Goal: Feedback & Contribution: Contribute content

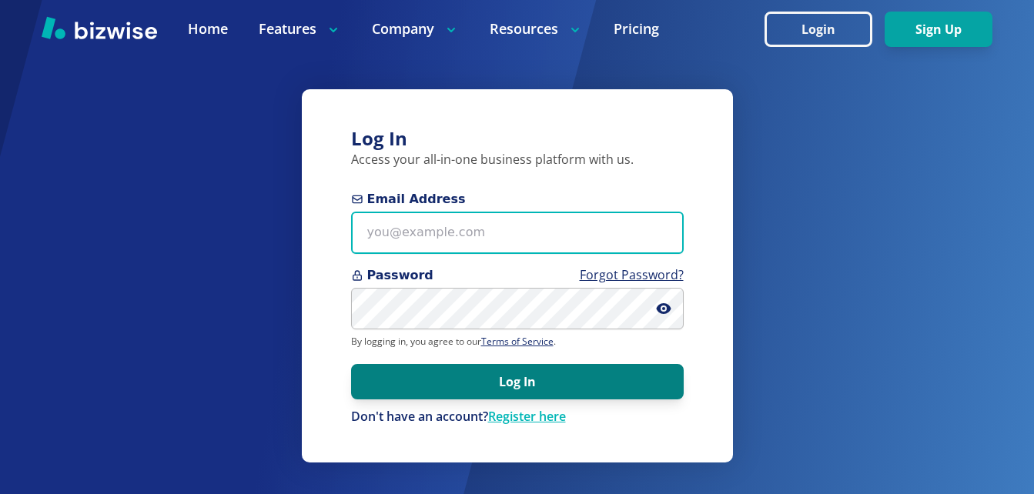
type input "[EMAIL_ADDRESS][DOMAIN_NAME]"
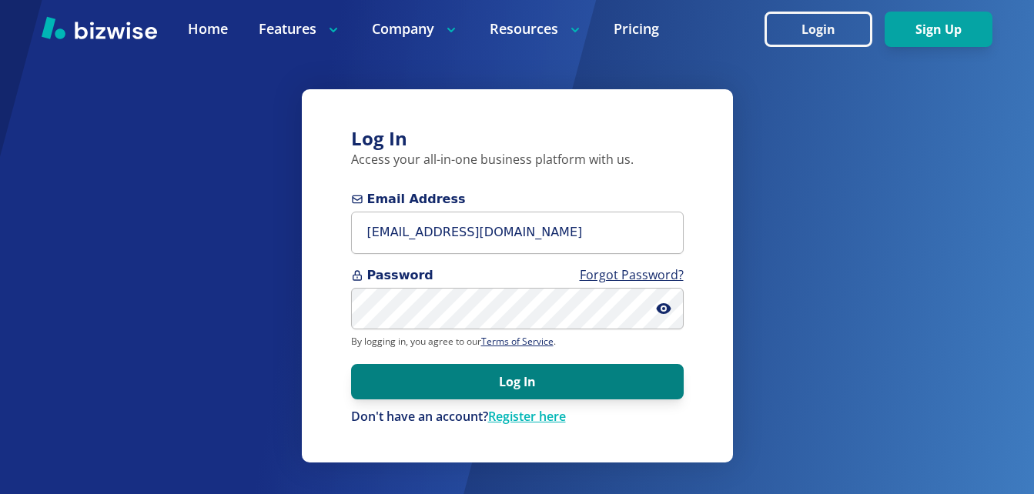
click at [606, 368] on button "Log In" at bounding box center [517, 381] width 333 height 35
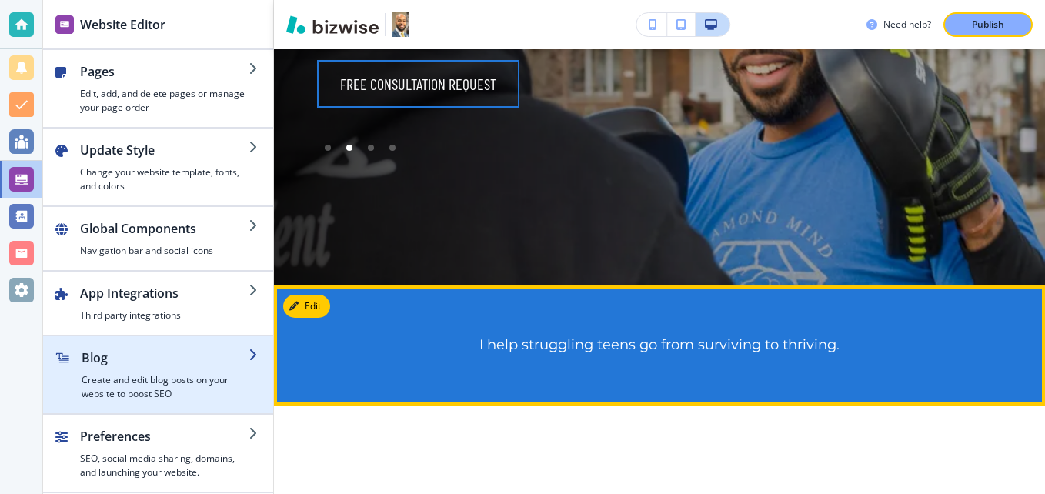
scroll to position [616, 0]
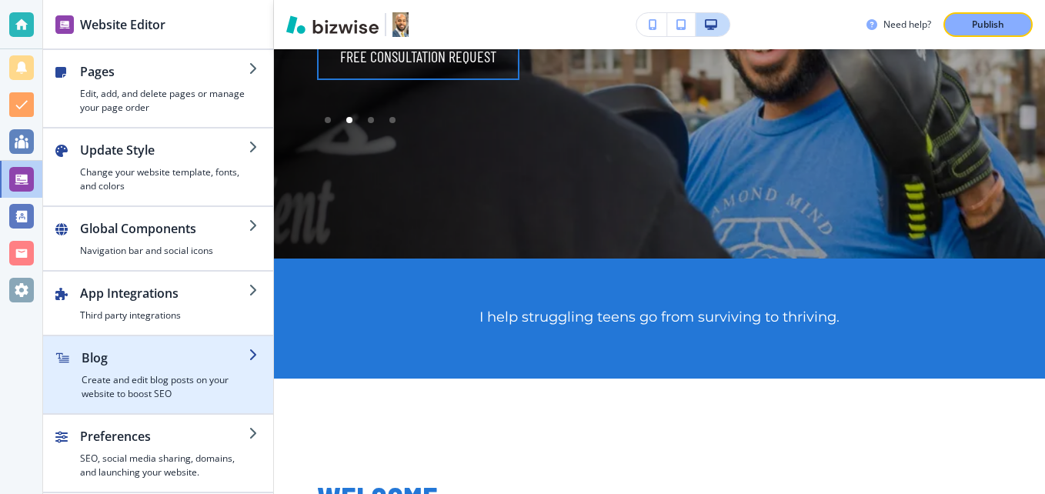
click at [171, 361] on h2 "Blog" at bounding box center [165, 358] width 167 height 18
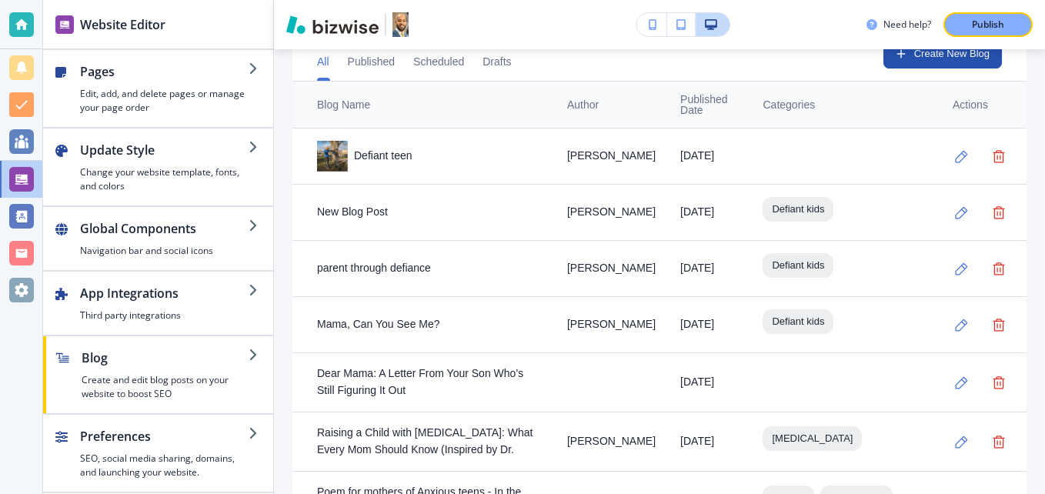
scroll to position [403, 0]
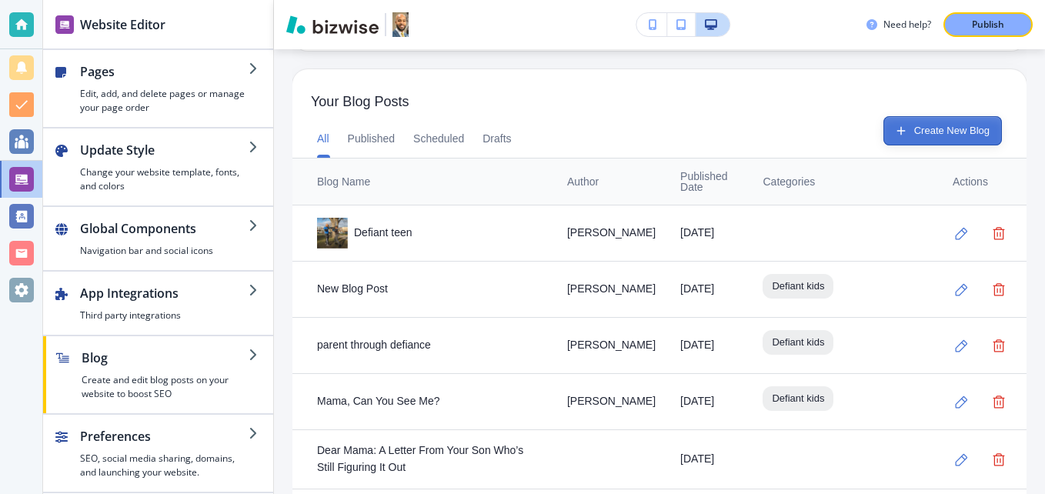
click at [909, 132] on button "Create New Blog" at bounding box center [943, 130] width 119 height 29
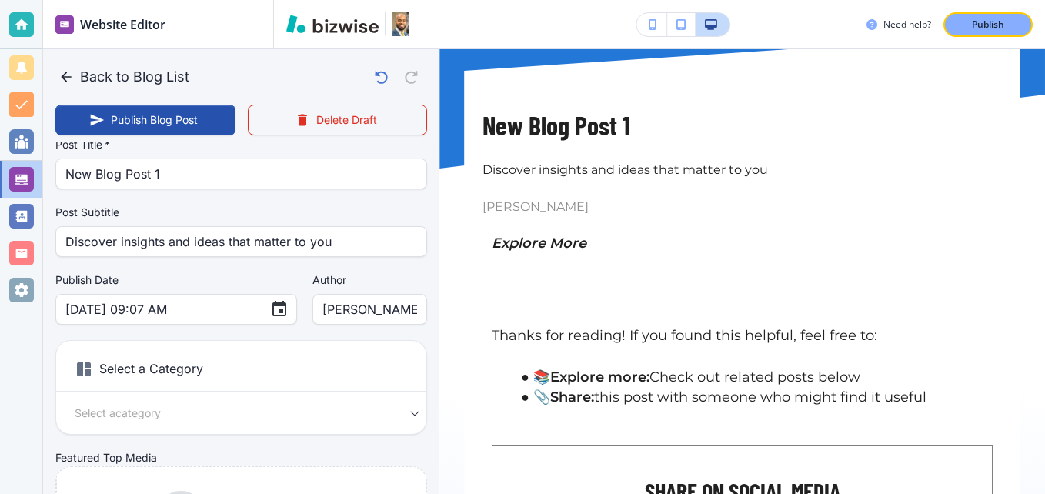
scroll to position [77, 0]
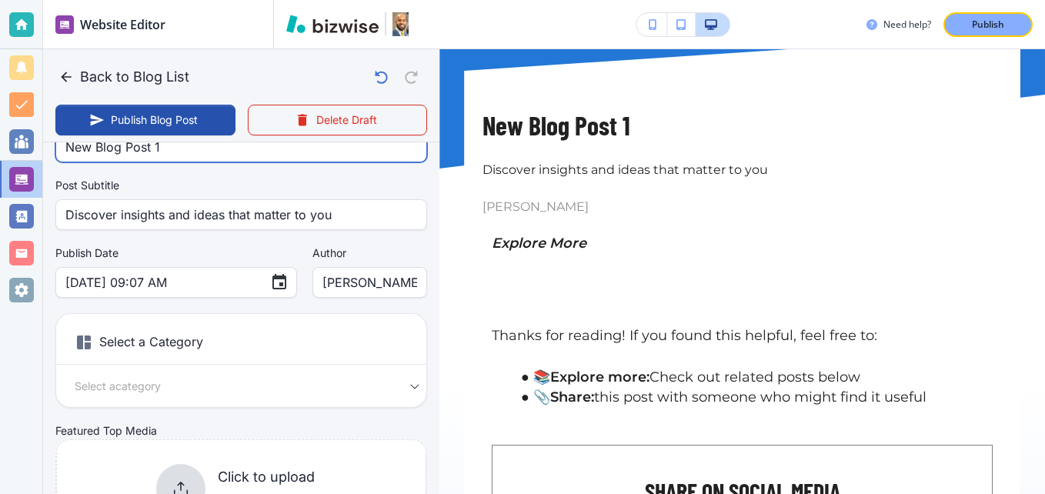
click at [136, 147] on input "New Blog Post 1" at bounding box center [241, 146] width 352 height 29
paste input "The Power of Movement: How Physical Activity Helps ADHD"
type input "The Power of Movement: How Physical Activity Helps ADHD"
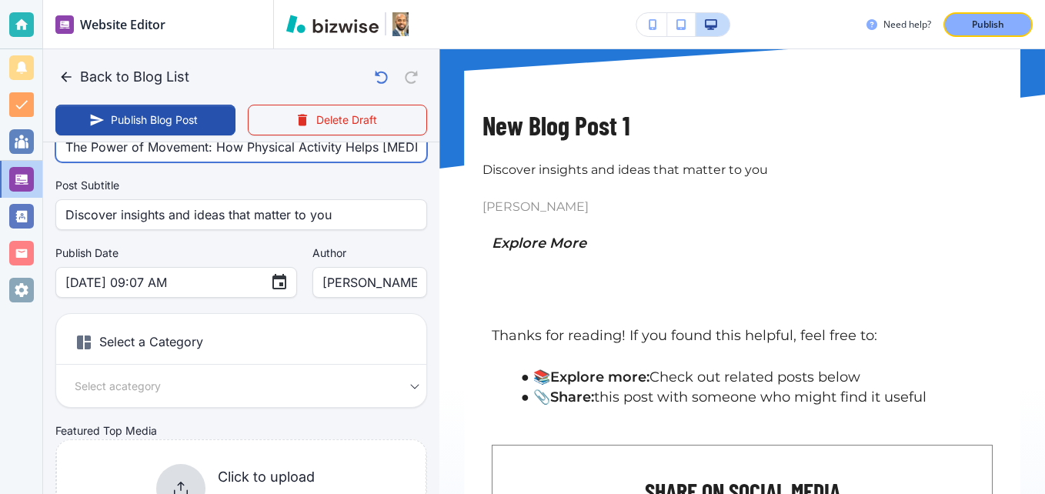
type input "Sep 02, 2025 09:08 AM"
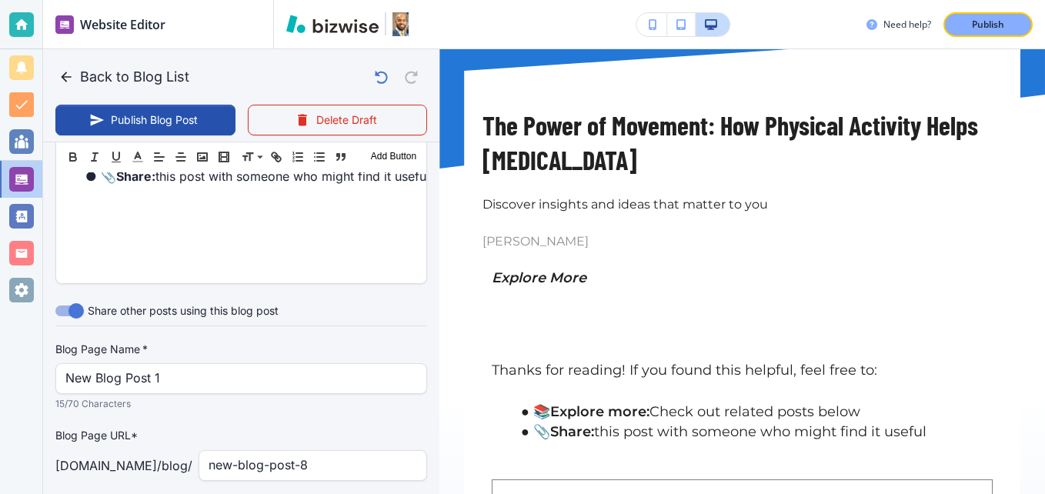
scroll to position [751, 0]
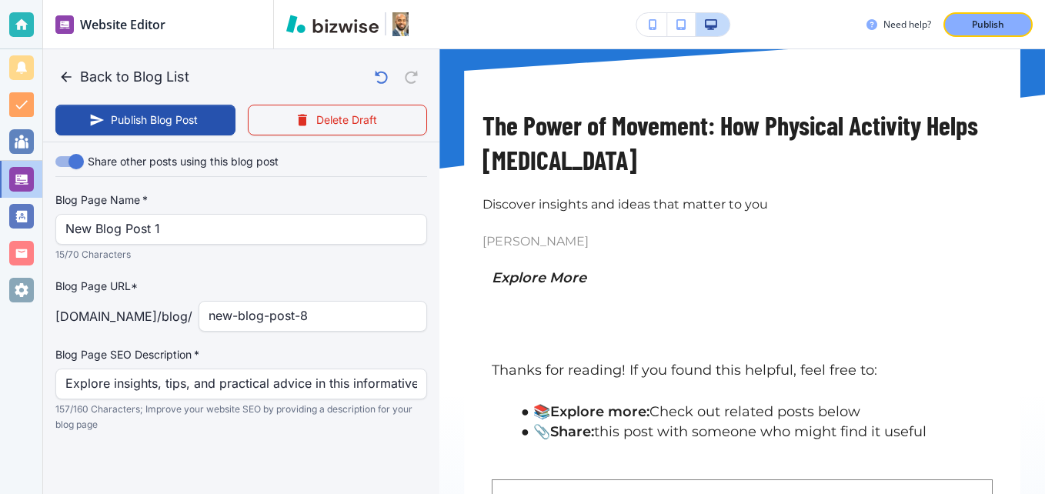
type input "The Power of Movement: How Physical Activity Helps ADHD"
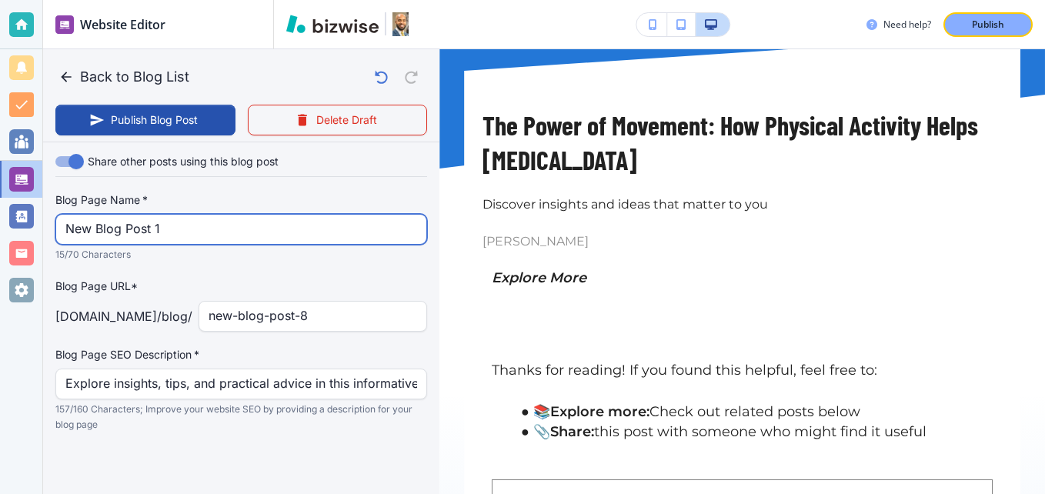
click at [155, 226] on input "New Blog Post 1" at bounding box center [241, 229] width 352 height 29
paste input "The Power of Movement: How Physical Activity Helps ADHD"
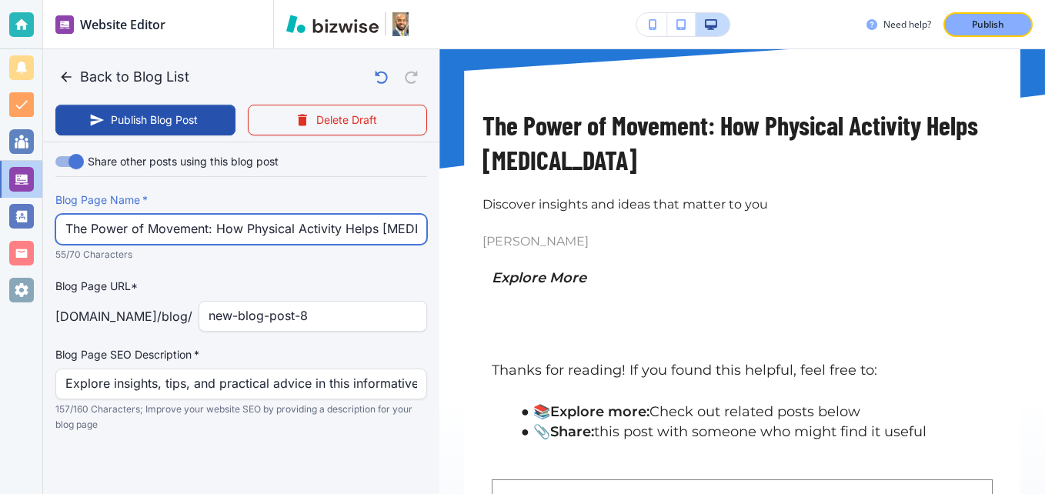
scroll to position [0, 10]
type input "The Power of Movement: How Physical Activity Helps ADHD"
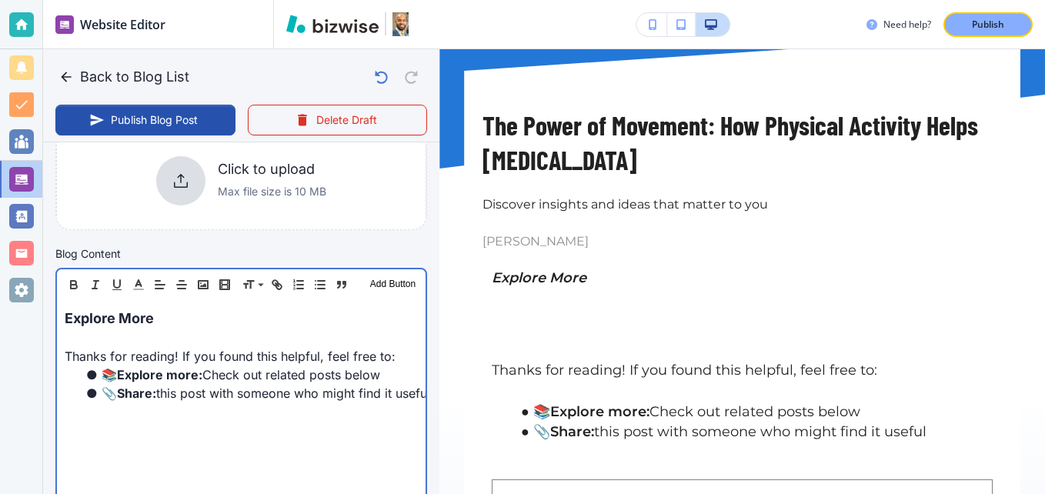
scroll to position [386, 0]
click at [67, 322] on span "Explore More" at bounding box center [109, 317] width 89 height 16
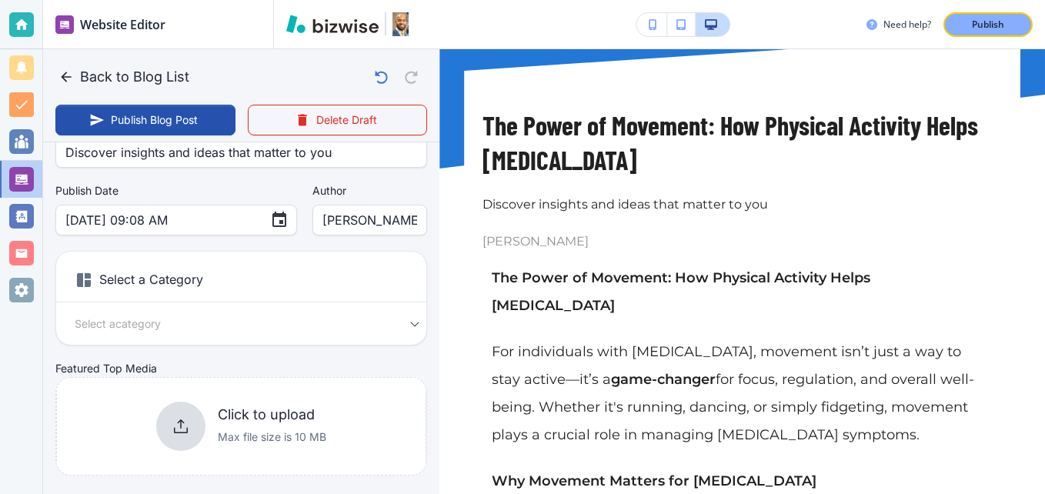
scroll to position [0, 0]
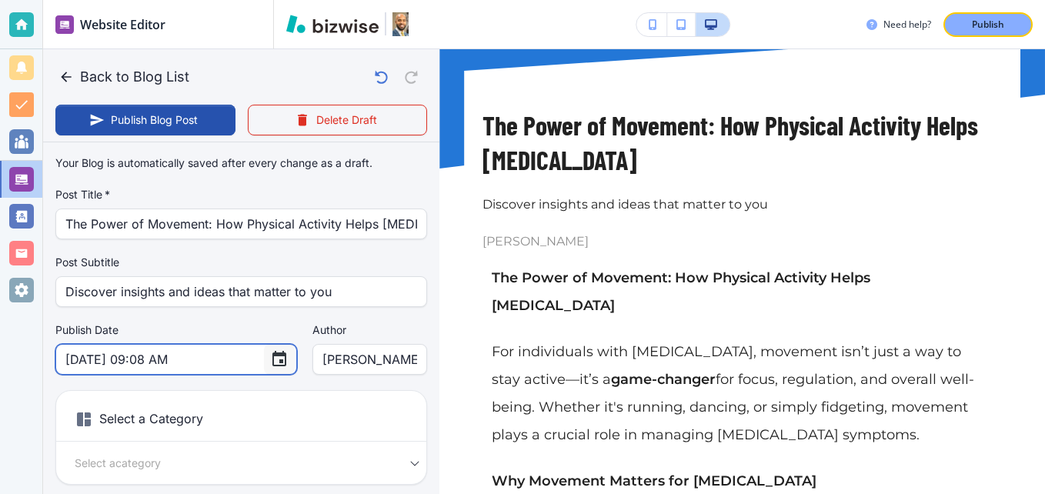
click at [270, 363] on icon "Choose date, selected date is Sep 2, 2025" at bounding box center [279, 359] width 18 height 18
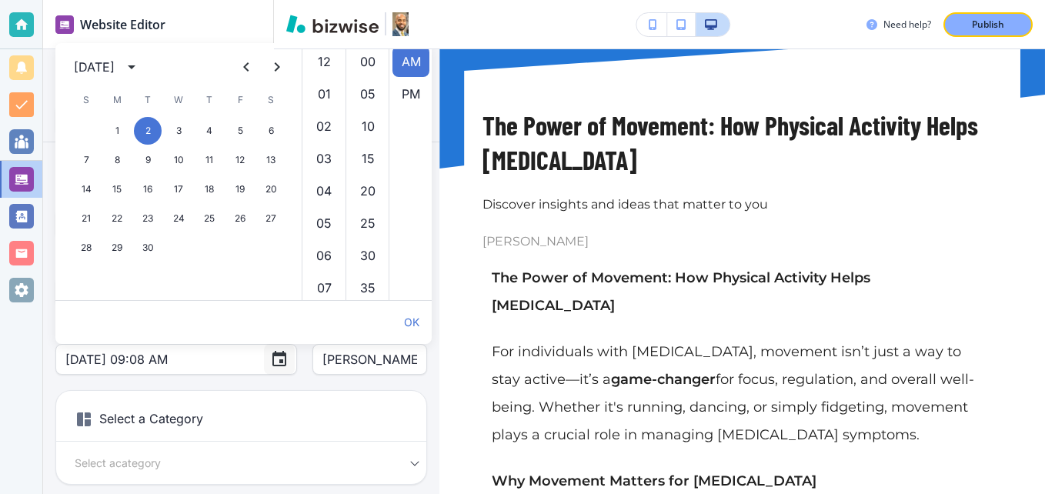
scroll to position [291, 0]
click at [267, 64] on button "Next month" at bounding box center [277, 67] width 31 height 31
click at [116, 210] on button "20" at bounding box center [117, 219] width 28 height 28
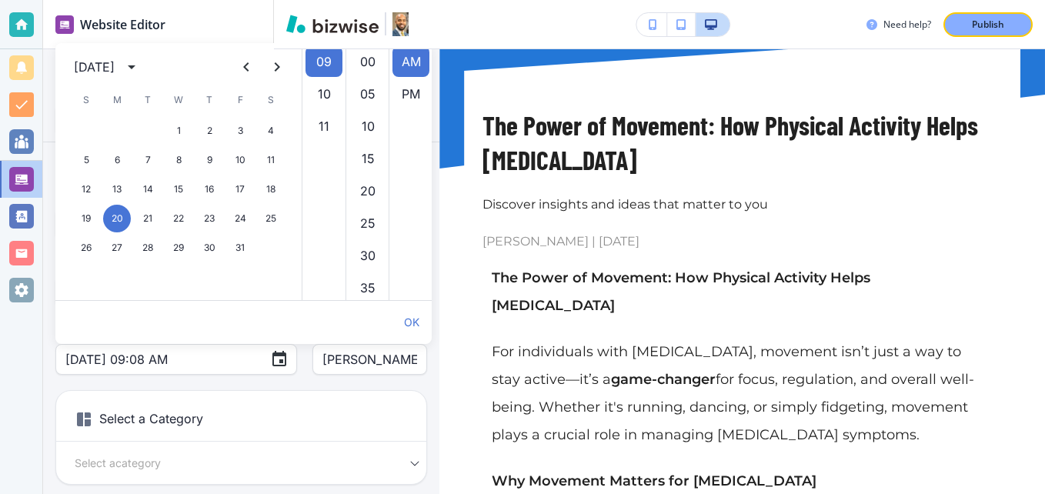
click at [291, 390] on div "Your Blog is automatically saved after every change as a draft. Post Title   * …" at bounding box center [241, 390] width 372 height 482
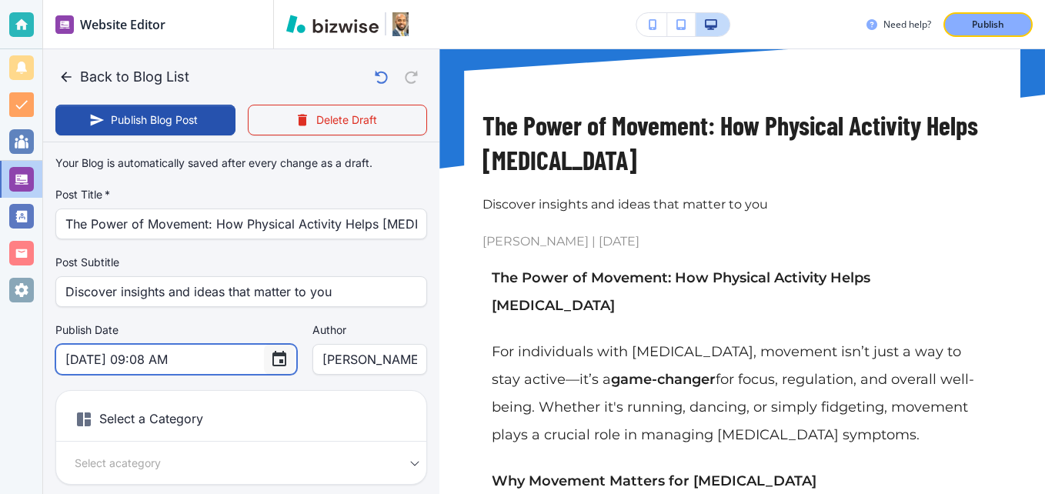
click at [273, 356] on icon "Choose date, selected date is Oct 20, 2025" at bounding box center [280, 358] width 14 height 15
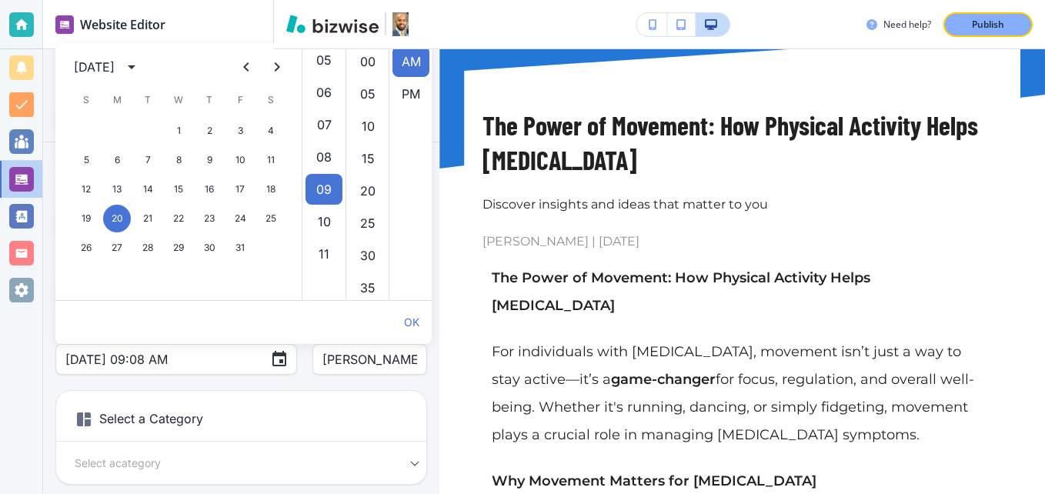
scroll to position [137, 0]
click at [320, 156] on li "07" at bounding box center [324, 150] width 37 height 31
click at [403, 99] on li "PM" at bounding box center [411, 94] width 37 height 31
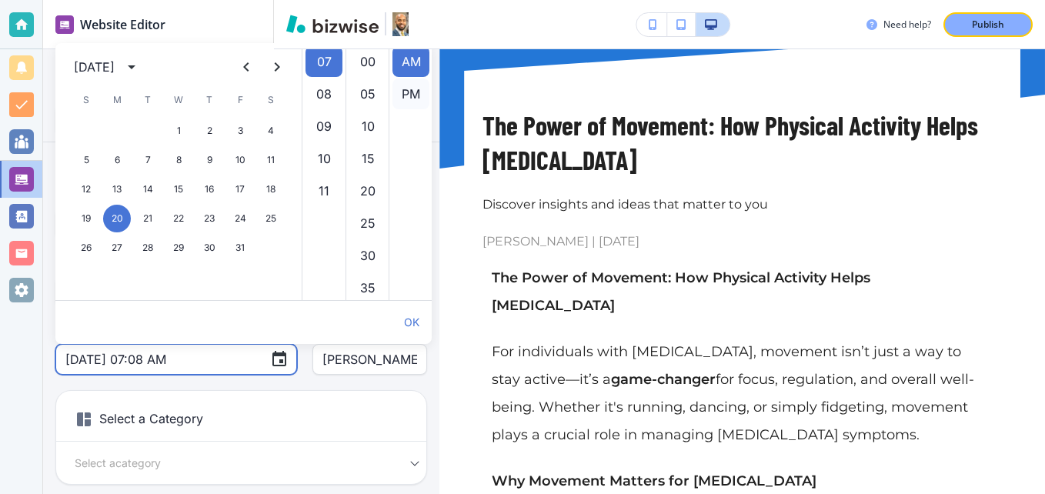
type input "Oct 20, 2025 07:08 PM"
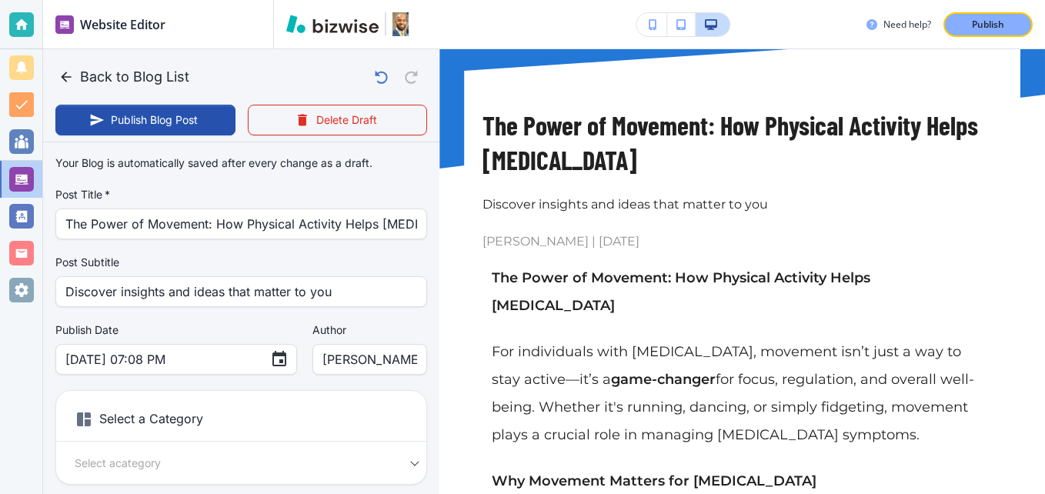
click at [289, 262] on label "Post Subtitle" at bounding box center [241, 262] width 372 height 15
click at [189, 124] on button "Publish Blog Post" at bounding box center [145, 120] width 180 height 31
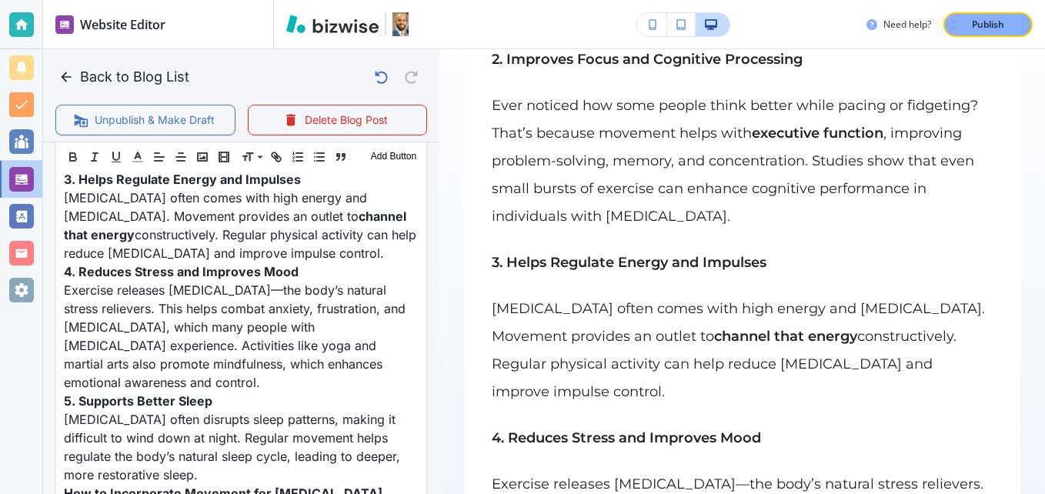
scroll to position [989, 0]
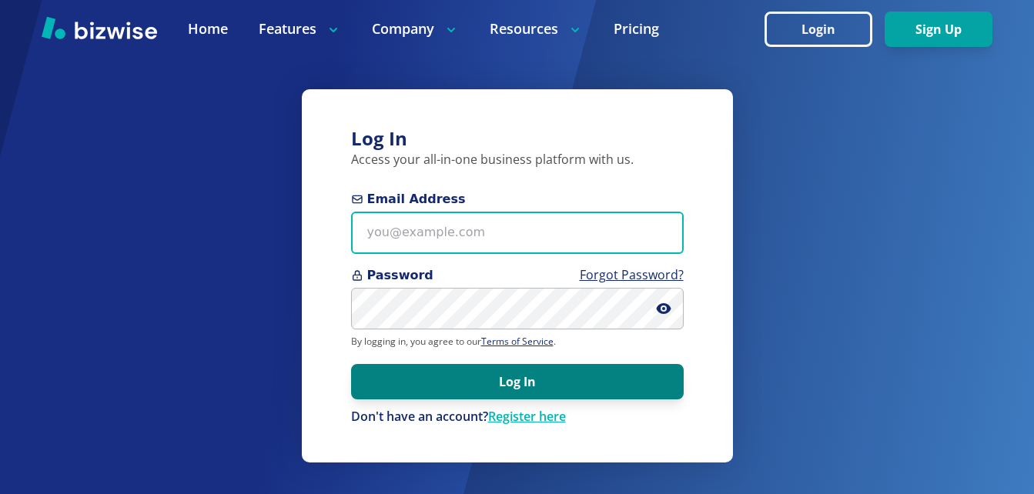
type input "djbarnes2122@gmail.com"
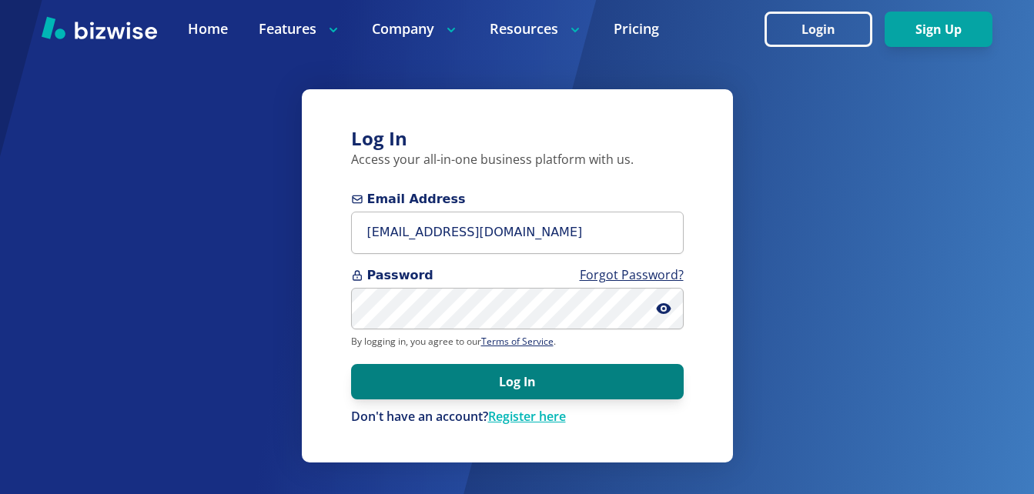
click at [484, 390] on button "Log In" at bounding box center [517, 381] width 333 height 35
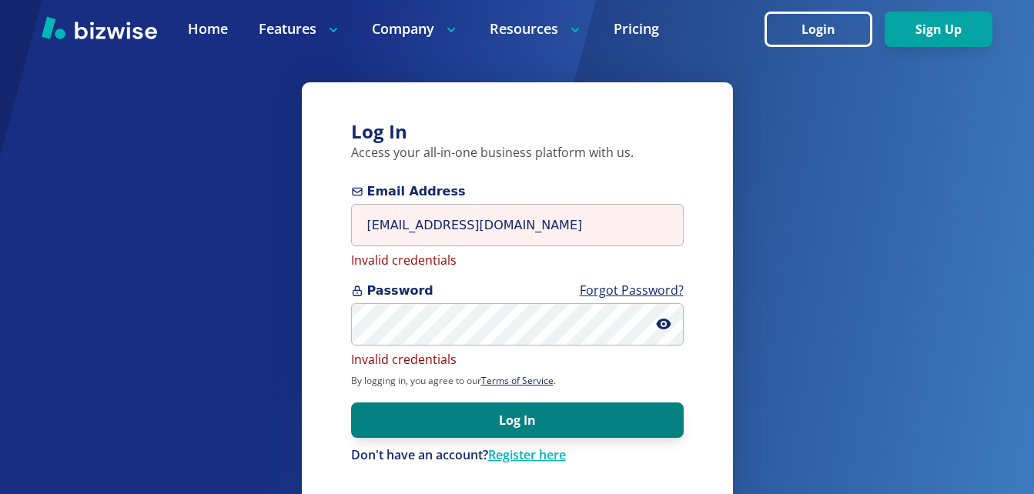
click at [493, 420] on button "Log In" at bounding box center [517, 420] width 333 height 35
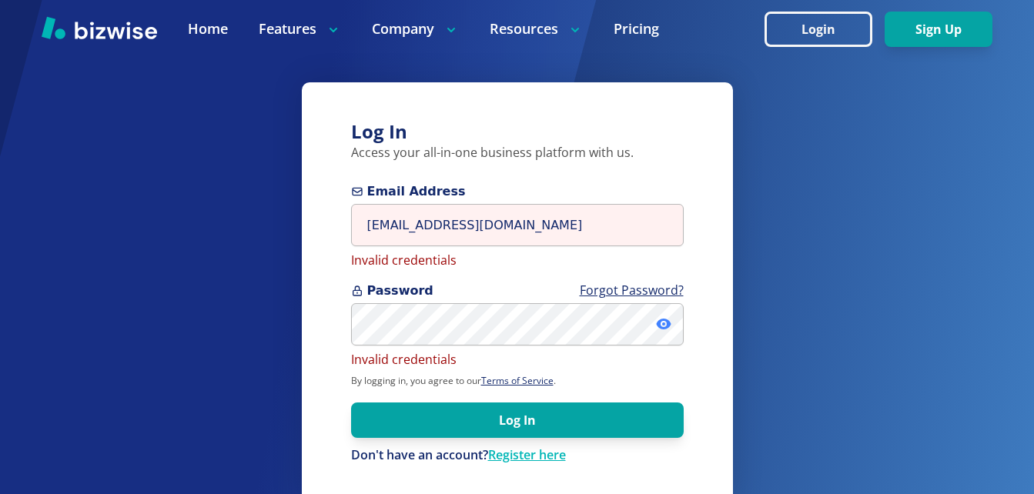
click at [664, 319] on icon at bounding box center [663, 324] width 15 height 11
click at [664, 319] on icon at bounding box center [664, 324] width 14 height 12
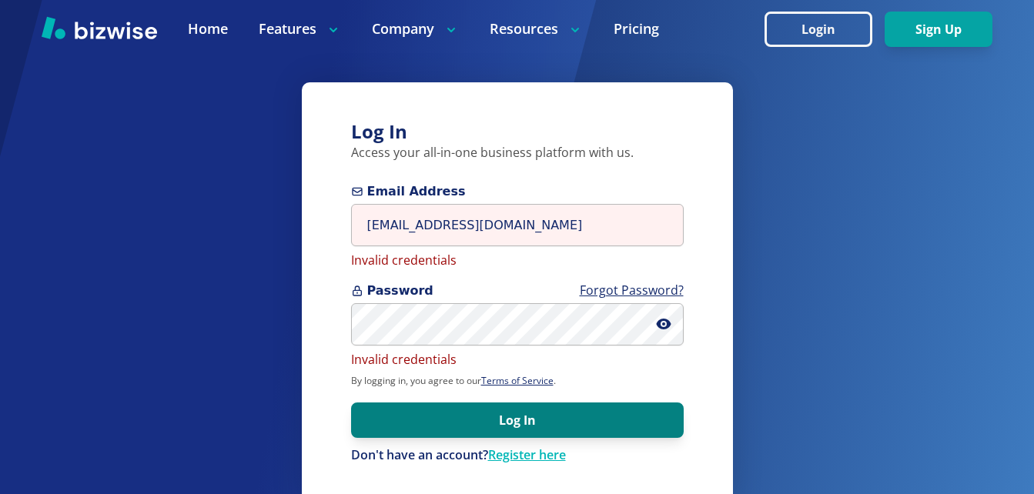
click at [550, 418] on button "Log In" at bounding box center [517, 420] width 333 height 35
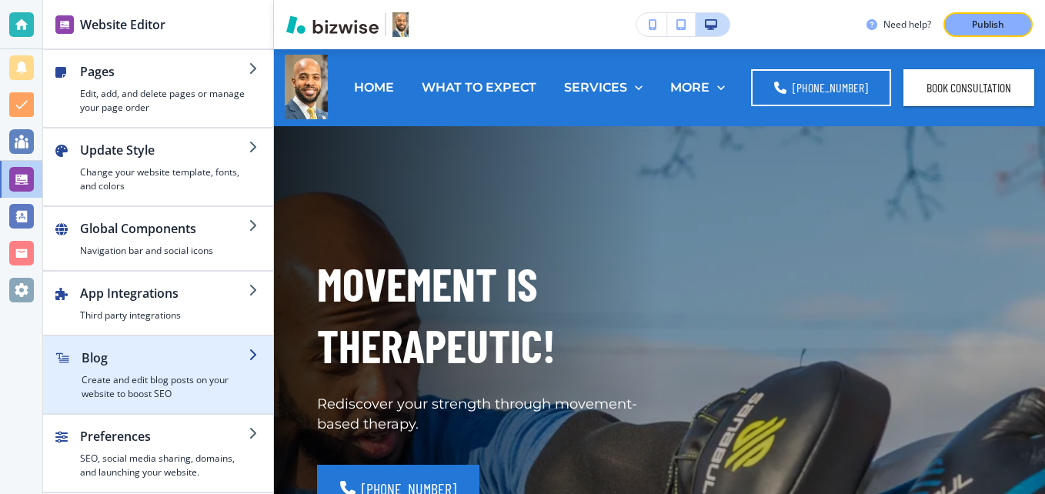
click at [119, 363] on h2 "Blog" at bounding box center [165, 358] width 167 height 18
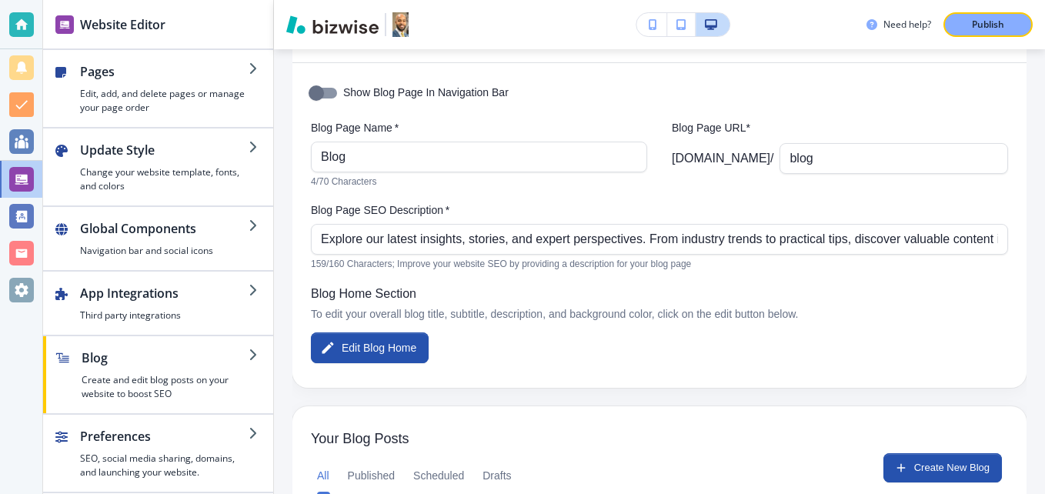
scroll to position [154, 0]
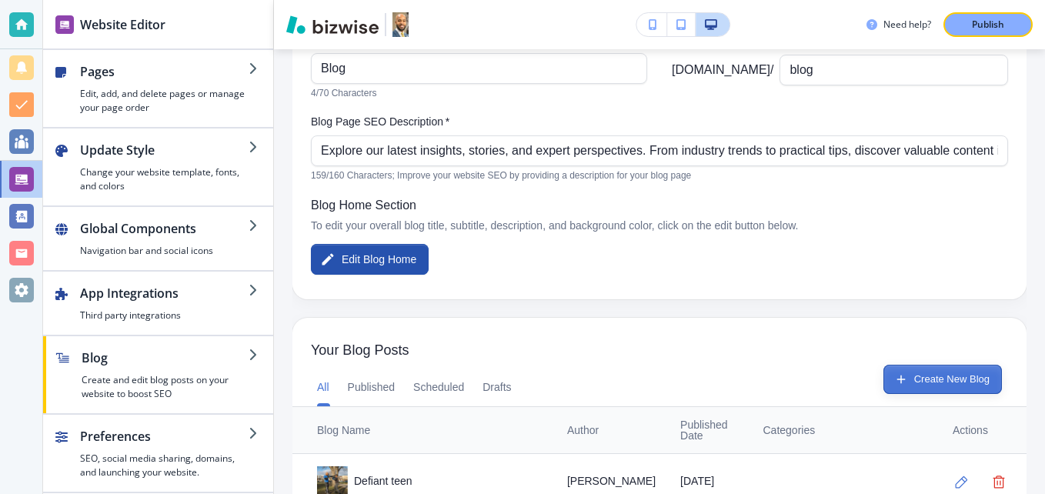
click at [951, 373] on button "Create New Blog" at bounding box center [943, 379] width 119 height 29
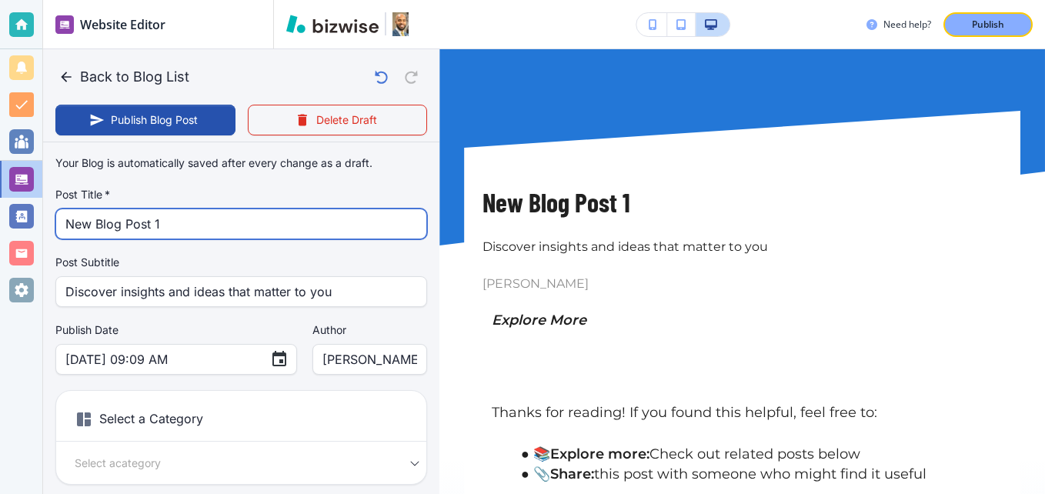
click at [233, 219] on input "New Blog Post 1" at bounding box center [241, 223] width 352 height 29
paste input "Fighting Forward: How Creed Models Positive Masculinity"
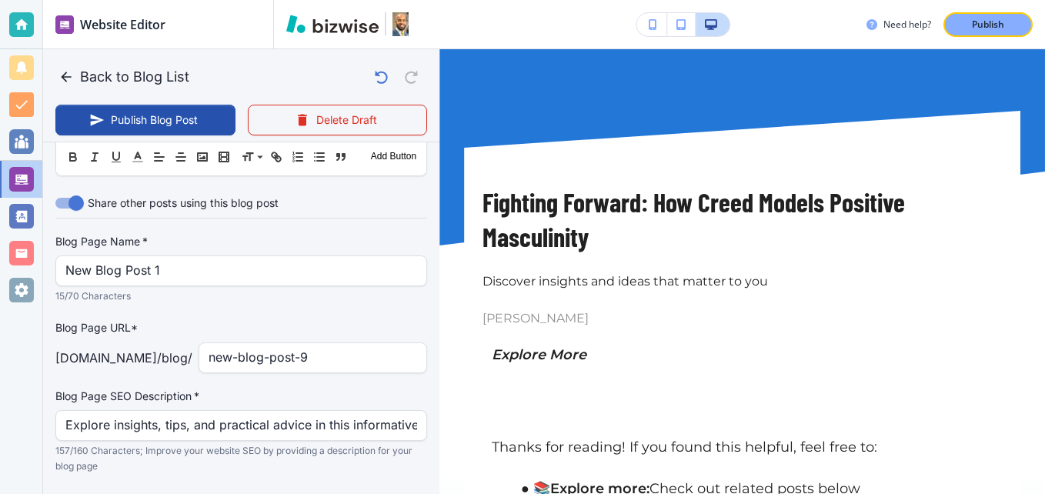
scroll to position [674, 0]
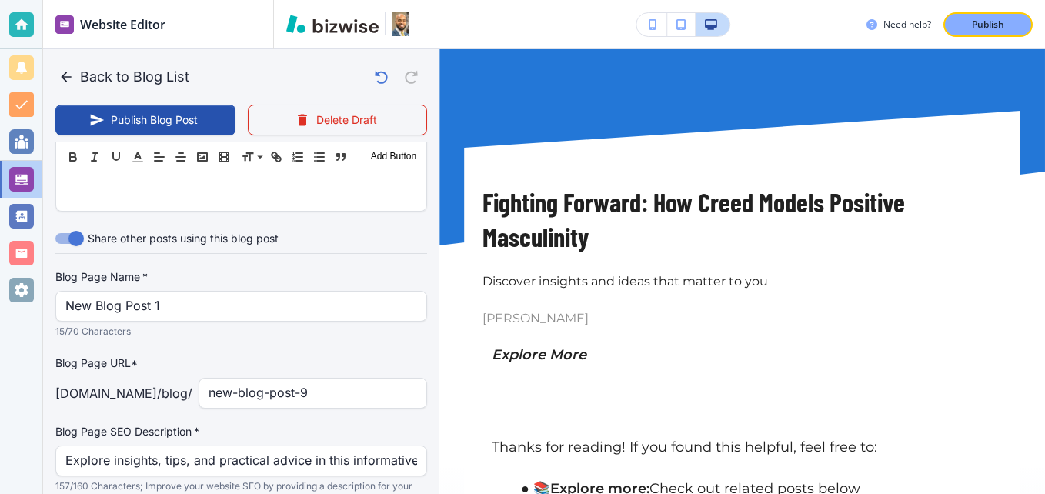
type input "Fighting Forward: How Creed Models Positive Masculinity"
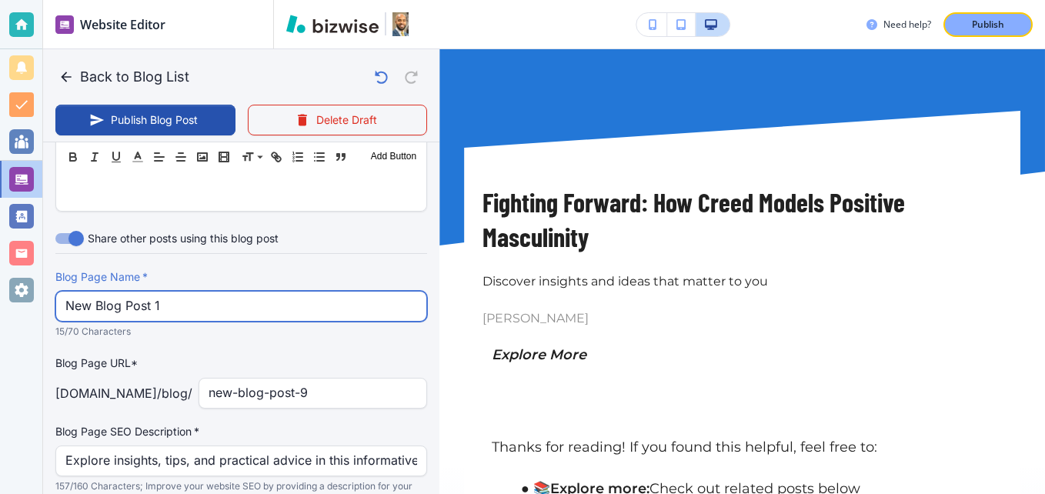
click at [196, 311] on input "New Blog Post 1" at bounding box center [241, 306] width 352 height 29
paste input "Fighting Forward: How Creed Models Positive Masculinity"
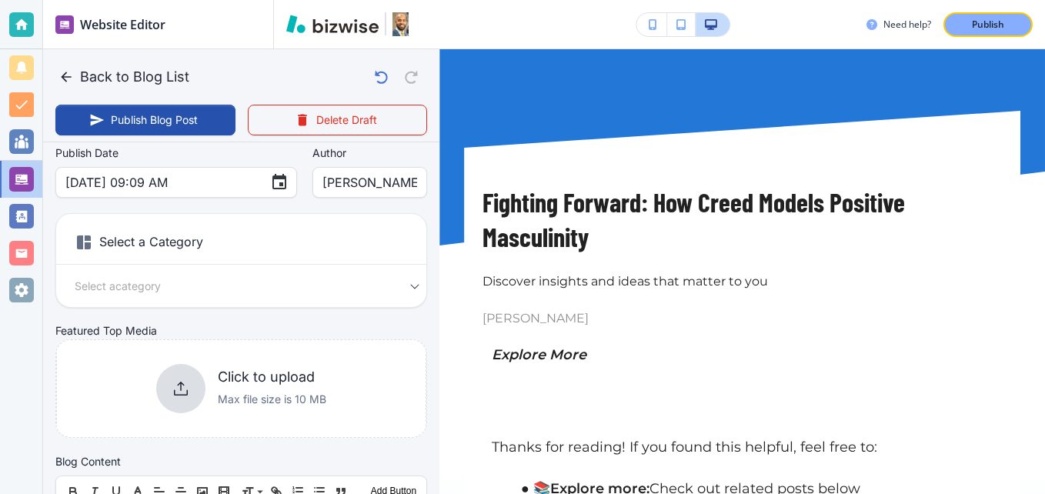
scroll to position [154, 0]
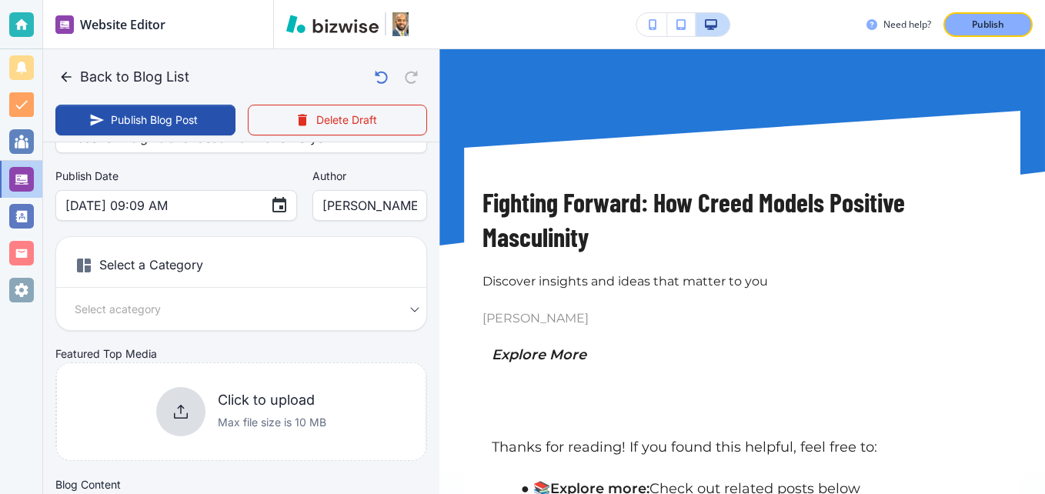
type input "Fighting Forward: How Creed Models Positive Masculinity"
click at [169, 269] on h6 "Select a Category" at bounding box center [241, 268] width 370 height 38
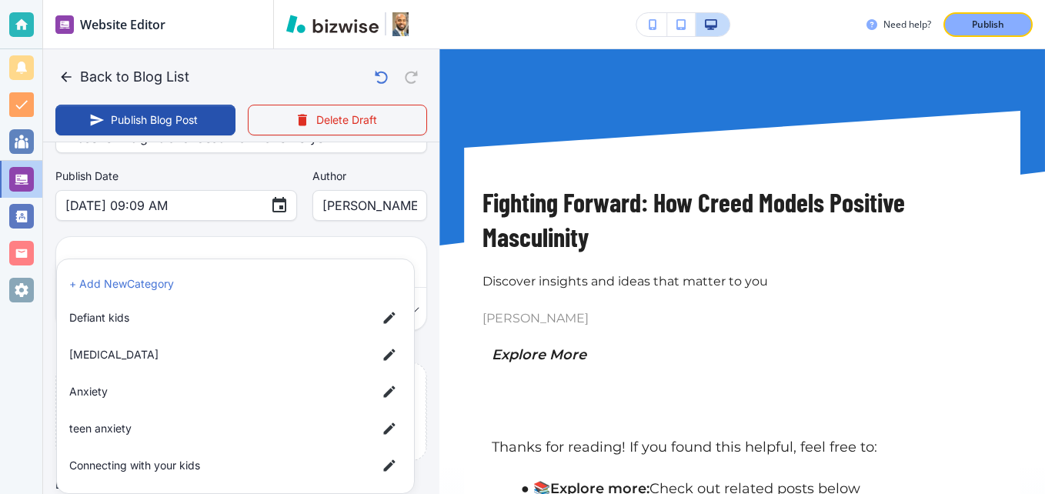
click at [396, 0] on body "Website Editor Pages Edit, add, and delete pages or manage your page order Upda…" at bounding box center [522, 0] width 1045 height 0
click at [220, 284] on li "+ Add New Category" at bounding box center [235, 284] width 345 height 25
type input "Sep 02, 2025 09:10 AM"
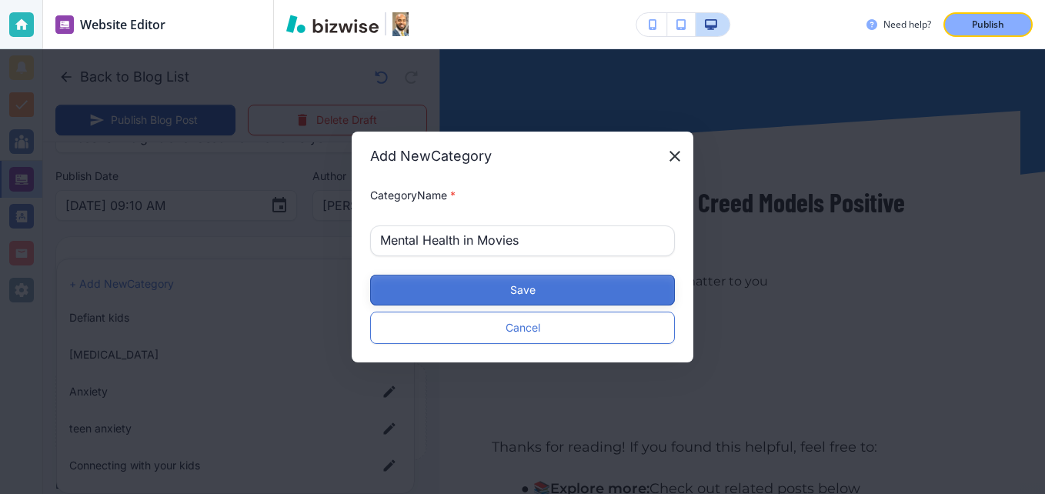
type input "Mental Health in Movies"
click at [520, 293] on button "Save" at bounding box center [522, 290] width 305 height 31
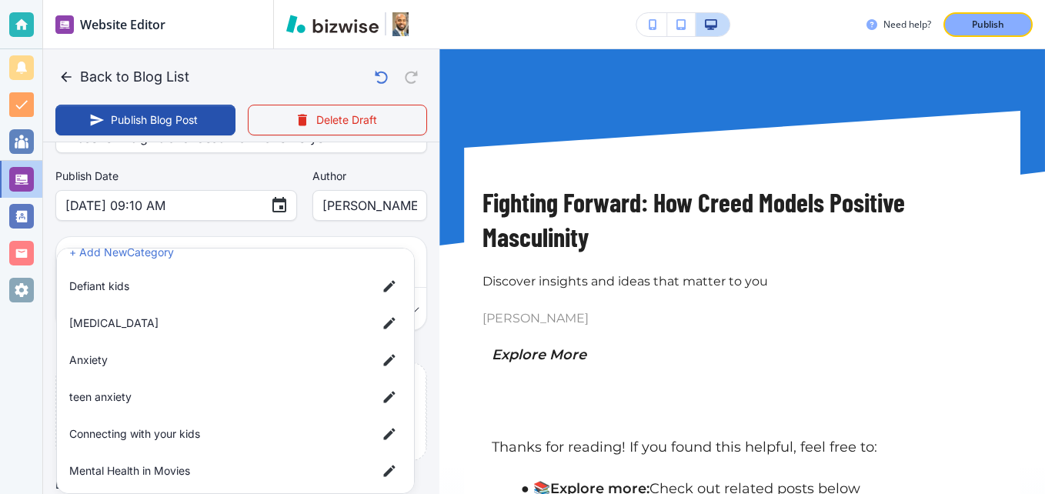
scroll to position [26, 0]
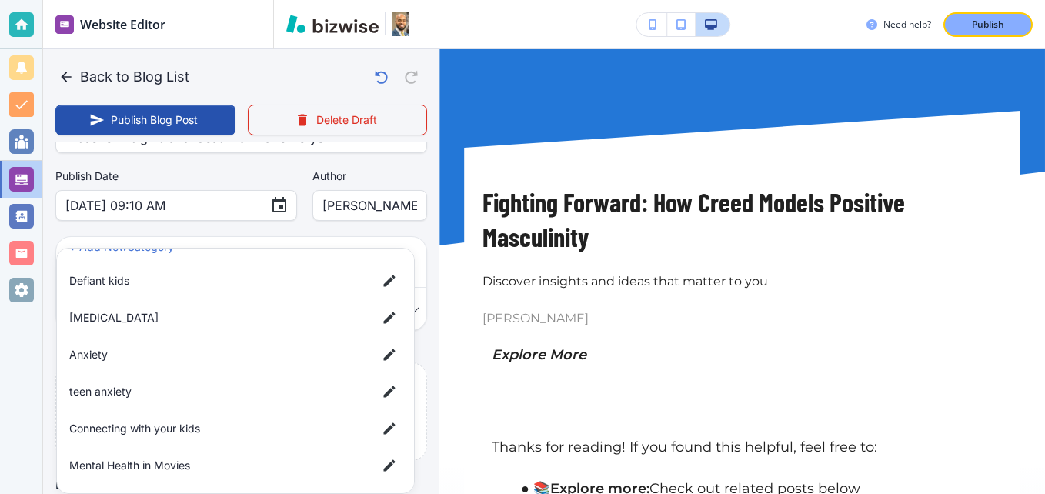
click at [221, 472] on span "Mental Health in Movies" at bounding box center [217, 465] width 296 height 17
type input "a0dd6dc3fac0219452ae9"
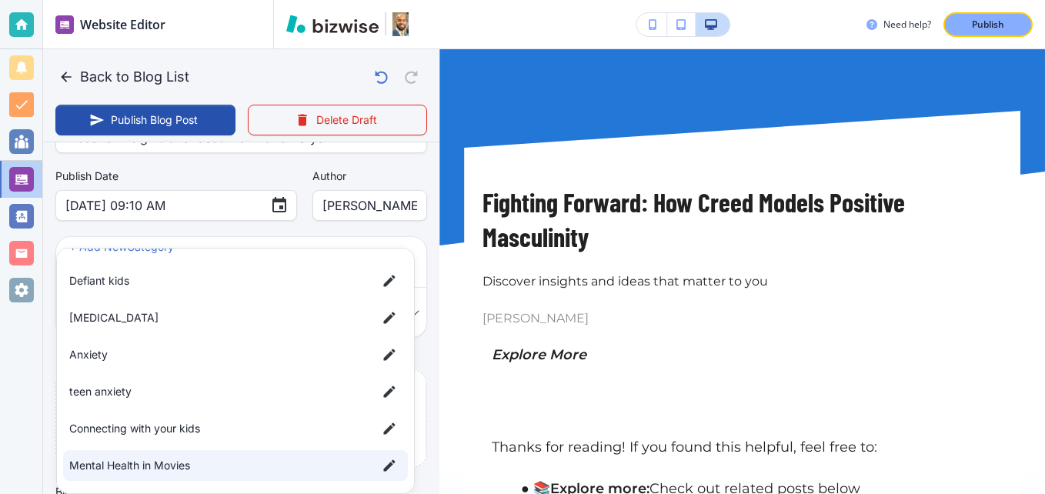
click at [178, 465] on span "Mental Health in Movies" at bounding box center [217, 465] width 296 height 17
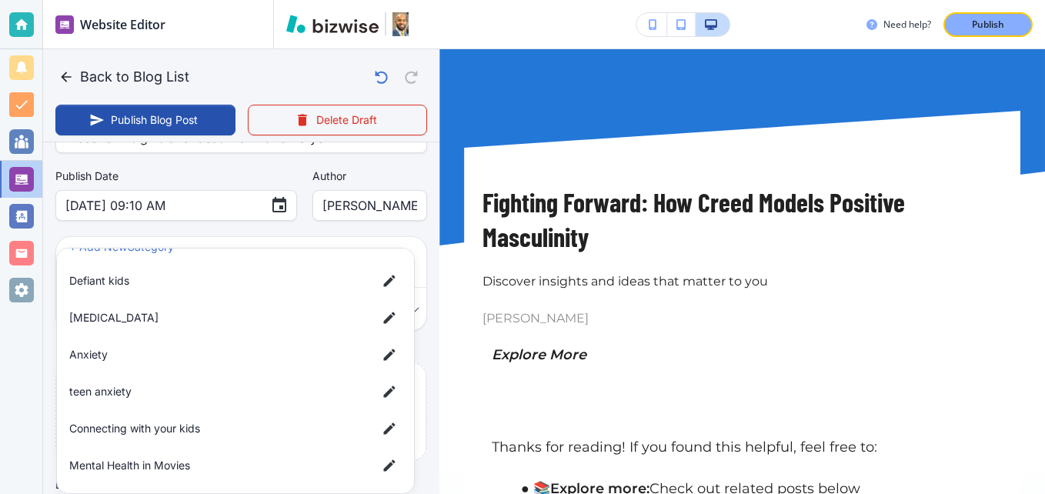
scroll to position [12, 0]
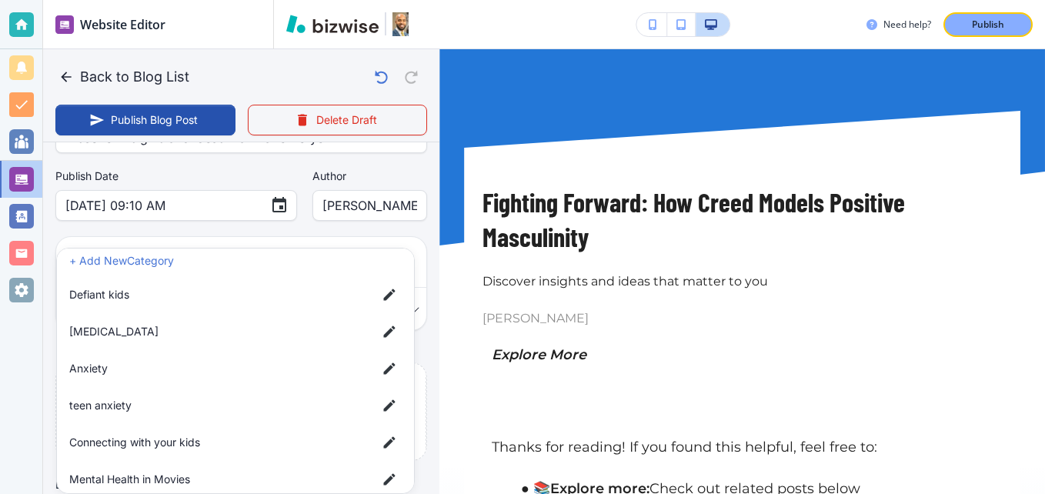
click at [86, 232] on div at bounding box center [522, 247] width 1045 height 494
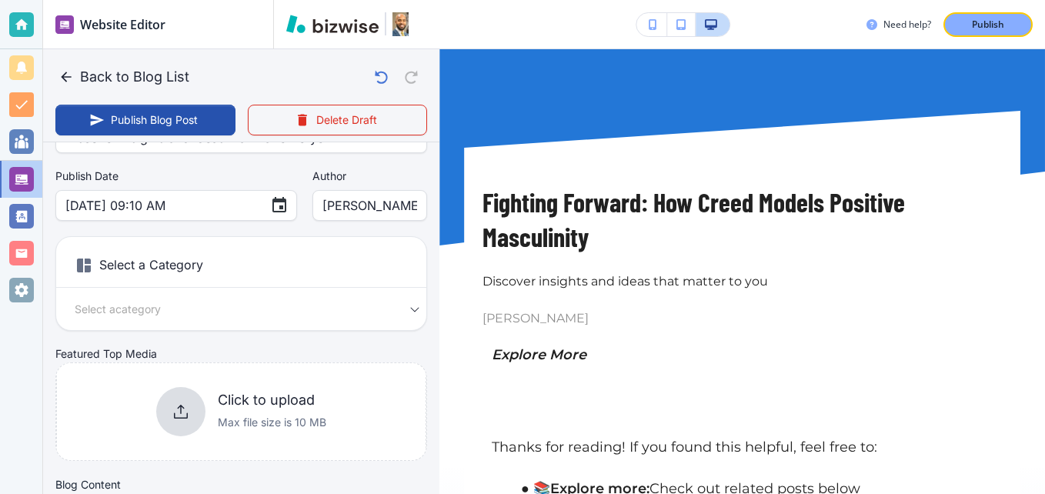
click at [253, 0] on body "Website Editor Pages Edit, add, and delete pages or manage your page order Upda…" at bounding box center [522, 0] width 1045 height 0
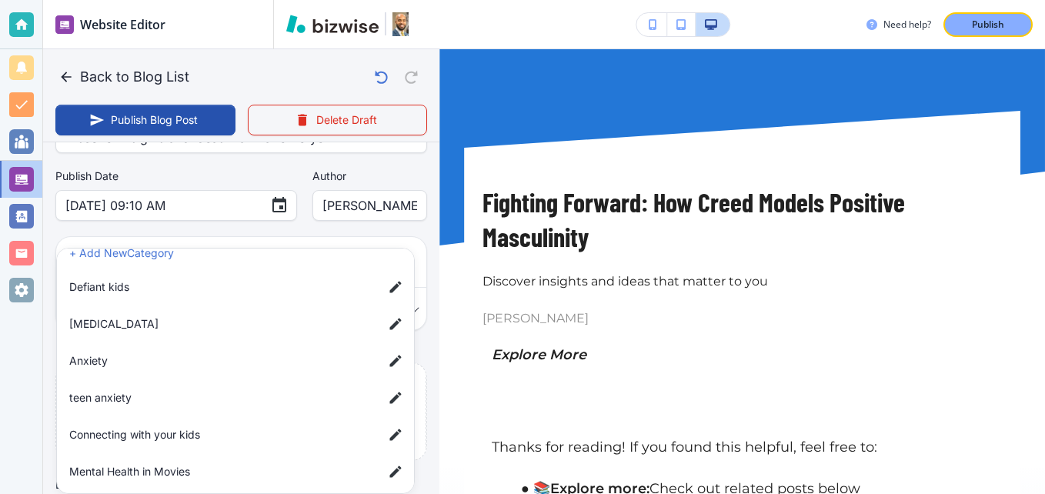
scroll to position [26, 0]
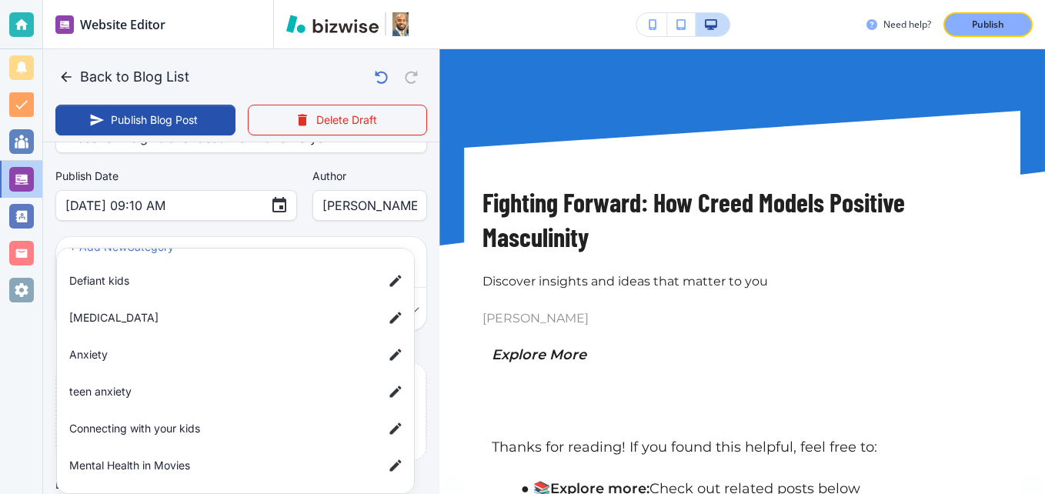
click at [128, 469] on span "Mental Health in Movies" at bounding box center [220, 465] width 302 height 17
type input "a0dd6dc3fac0219452ae9"
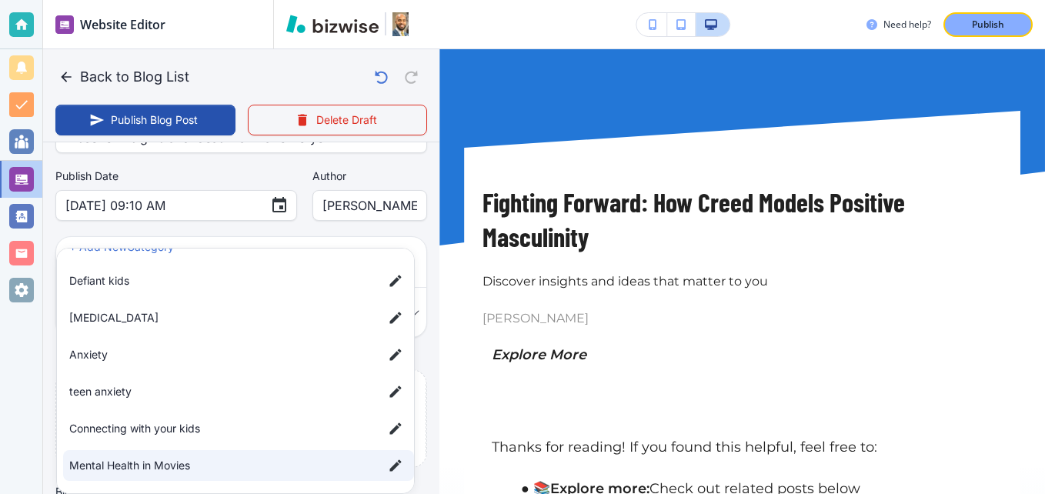
click at [36, 442] on div at bounding box center [522, 247] width 1045 height 494
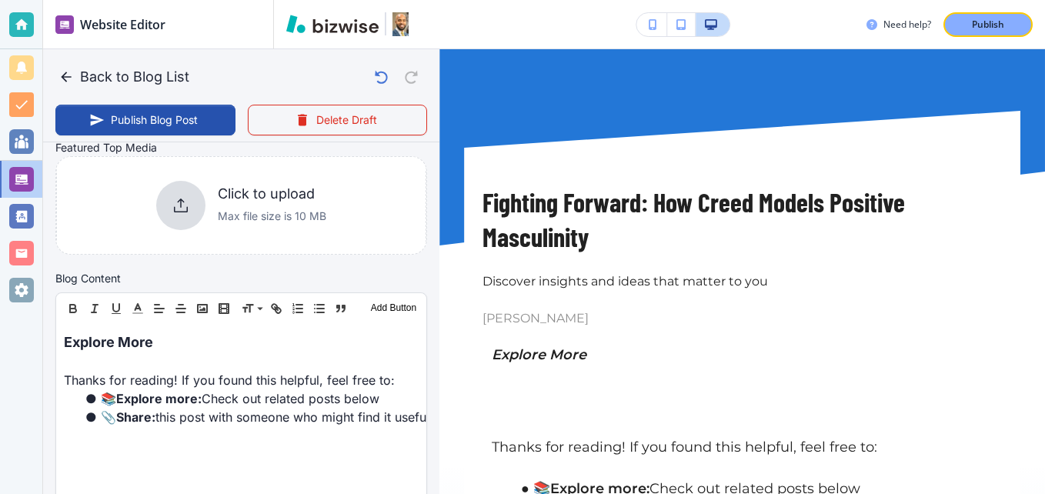
scroll to position [462, 0]
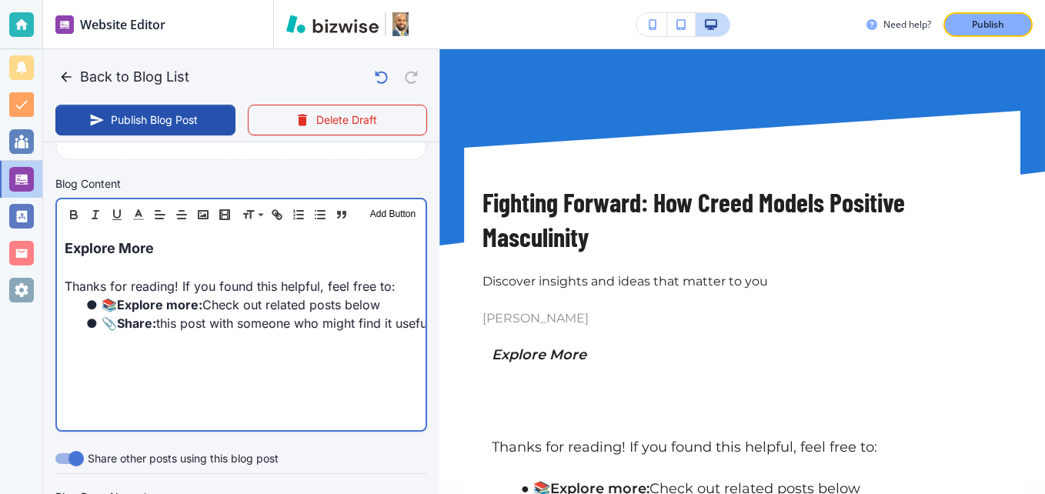
click at [65, 249] on span "Explore More" at bounding box center [109, 248] width 89 height 16
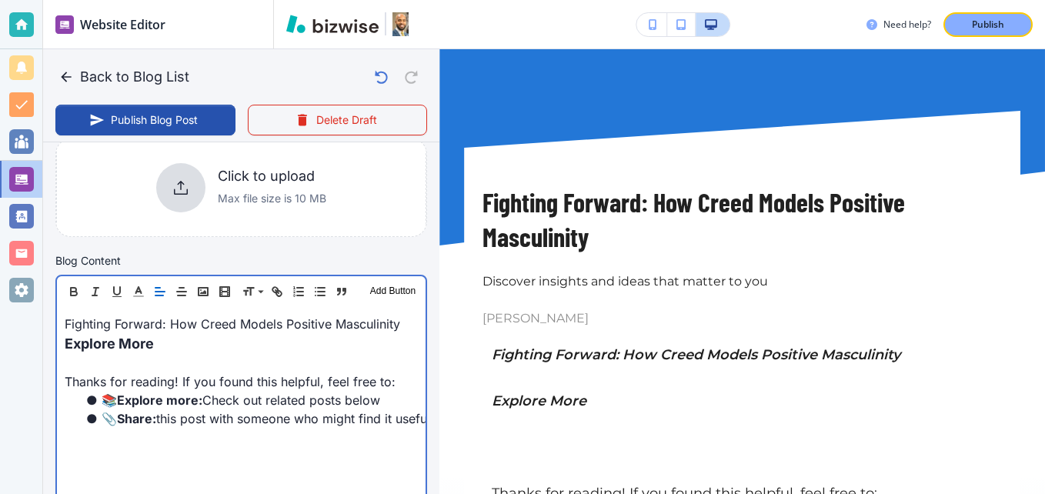
scroll to position [385, 0]
click at [207, 321] on p "Fighting Forward: How Creed Models Positive Masculinity" at bounding box center [241, 324] width 353 height 18
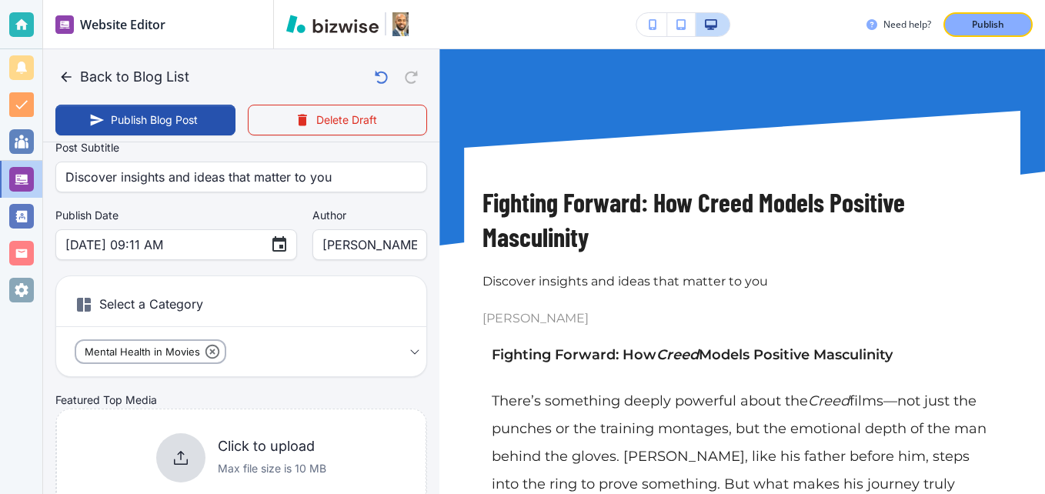
scroll to position [0, 0]
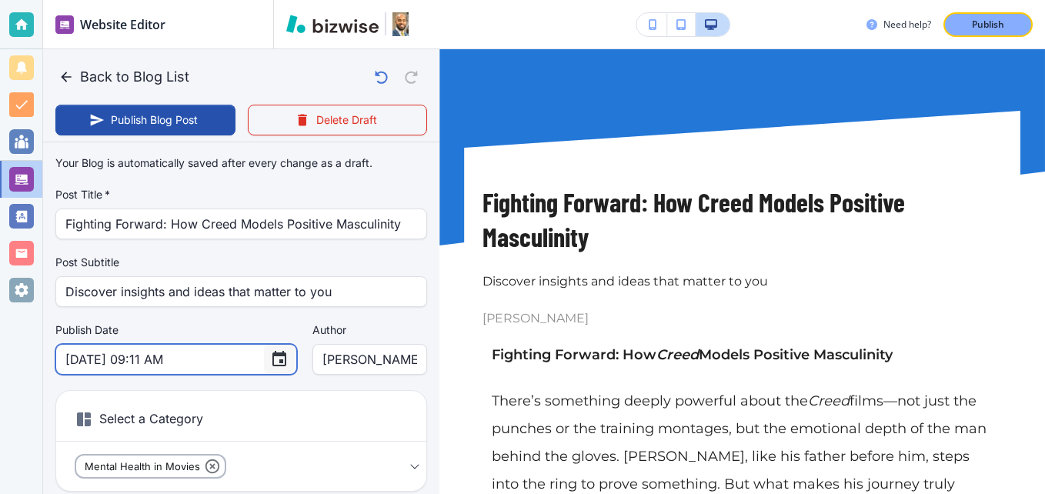
click at [273, 353] on icon "Choose date, selected date is Sep 2, 2025" at bounding box center [280, 358] width 14 height 15
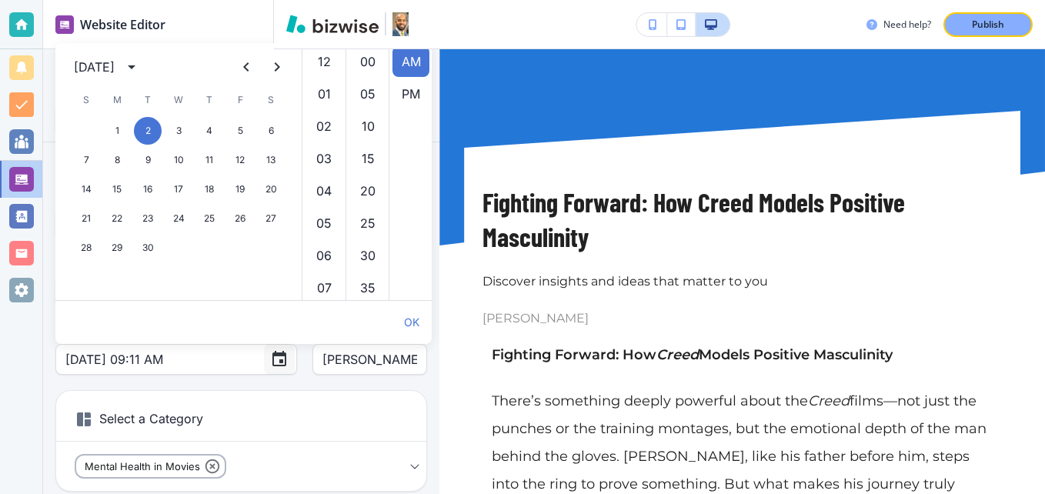
scroll to position [291, 0]
click at [274, 69] on icon "Next month" at bounding box center [277, 67] width 18 height 18
click at [121, 239] on button "27" at bounding box center [117, 248] width 28 height 28
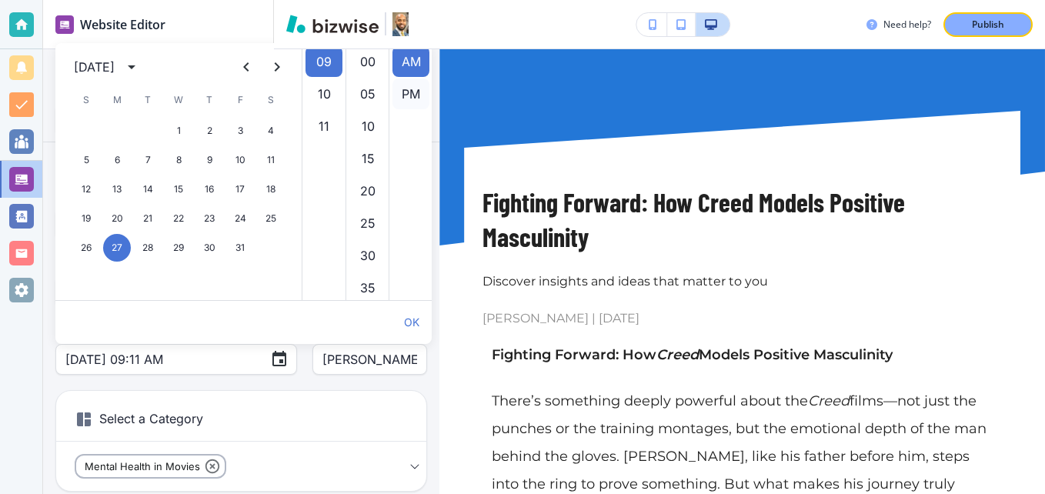
click at [404, 90] on li "PM" at bounding box center [411, 94] width 37 height 31
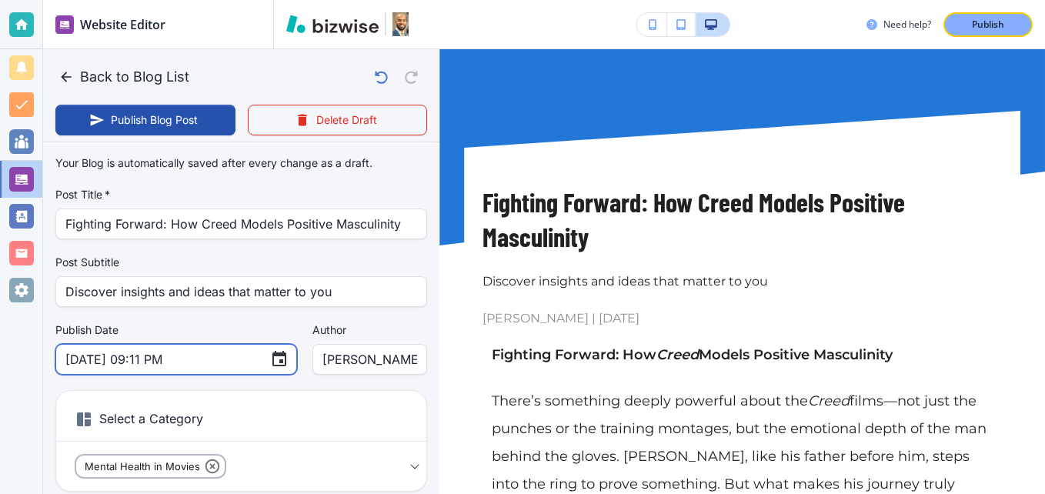
scroll to position [32, 0]
click at [226, 356] on input "Oct 27, 2025 09:11 PM" at bounding box center [161, 359] width 192 height 29
click at [270, 350] on icon "Choose date, selected date is Oct 27, 2025" at bounding box center [279, 359] width 18 height 18
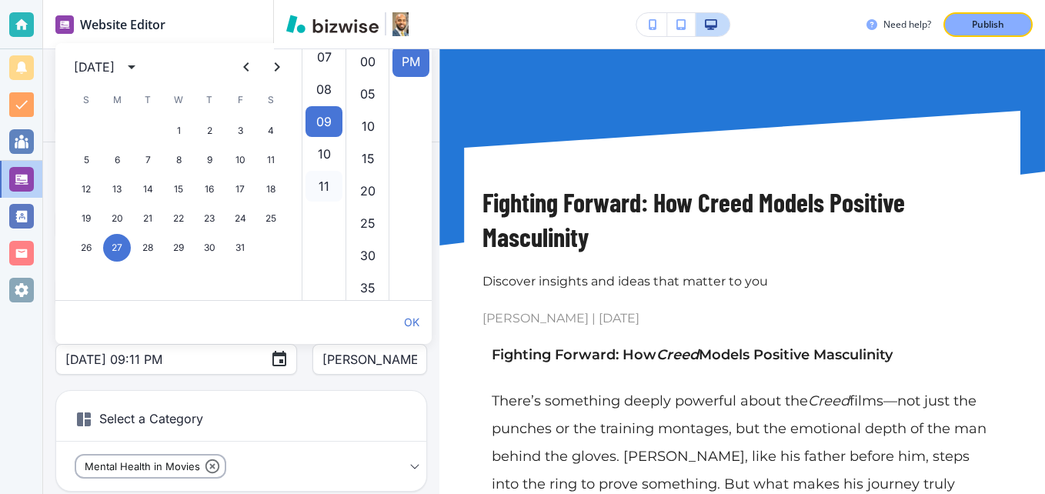
scroll to position [214, 0]
click at [321, 70] on li "07" at bounding box center [324, 74] width 37 height 31
type input "Oct 27, 2025 07:11 PM"
click at [406, 320] on button "OK" at bounding box center [412, 322] width 28 height 31
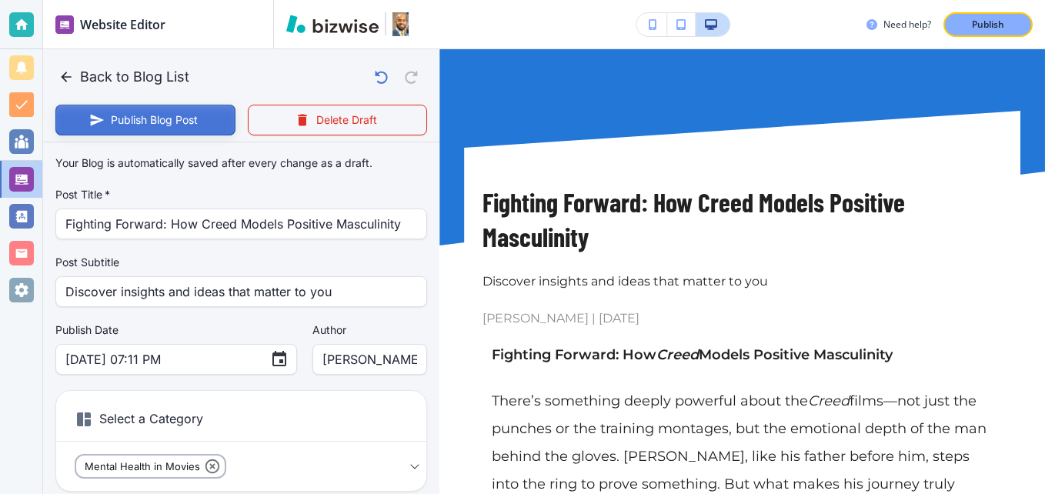
click at [157, 114] on button "Publish Blog Post" at bounding box center [145, 120] width 180 height 31
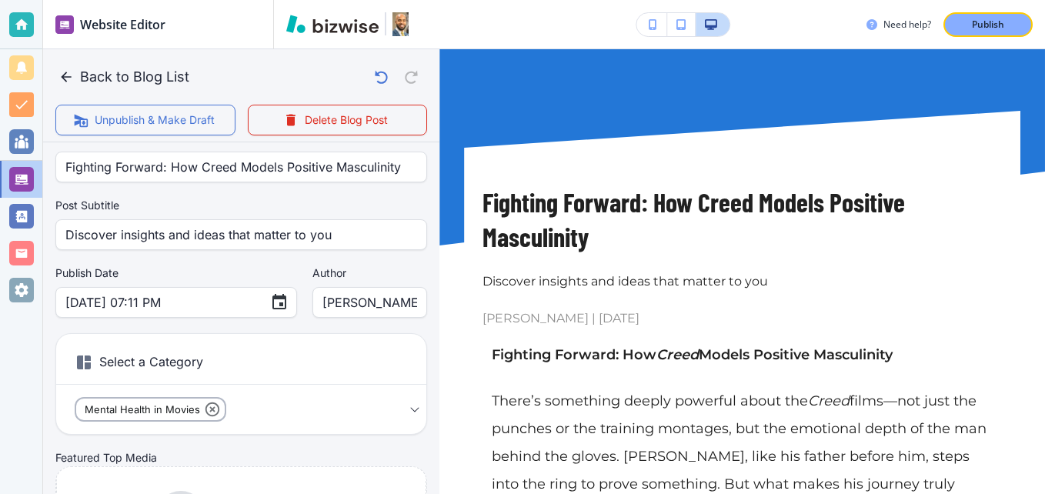
scroll to position [0, 0]
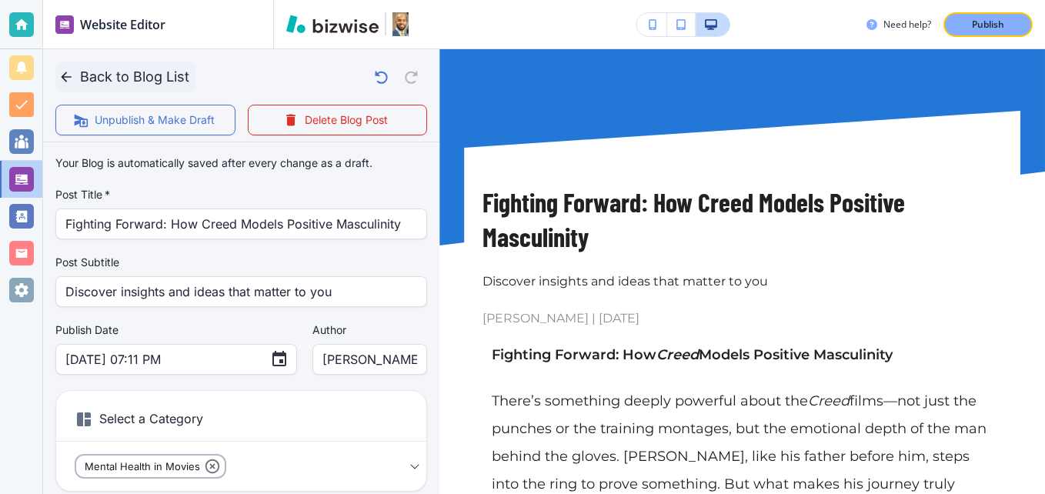
click at [57, 75] on button "Back to Blog List" at bounding box center [125, 77] width 140 height 31
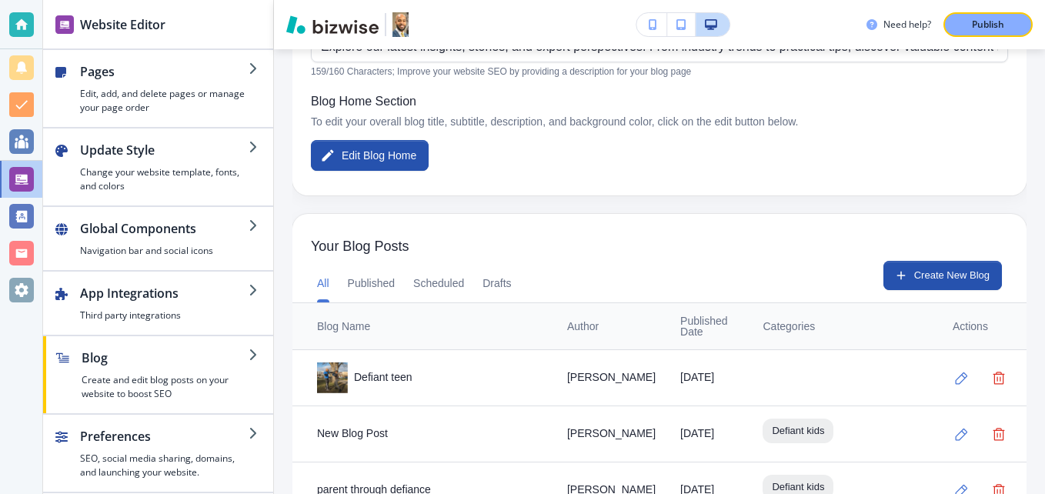
scroll to position [231, 0]
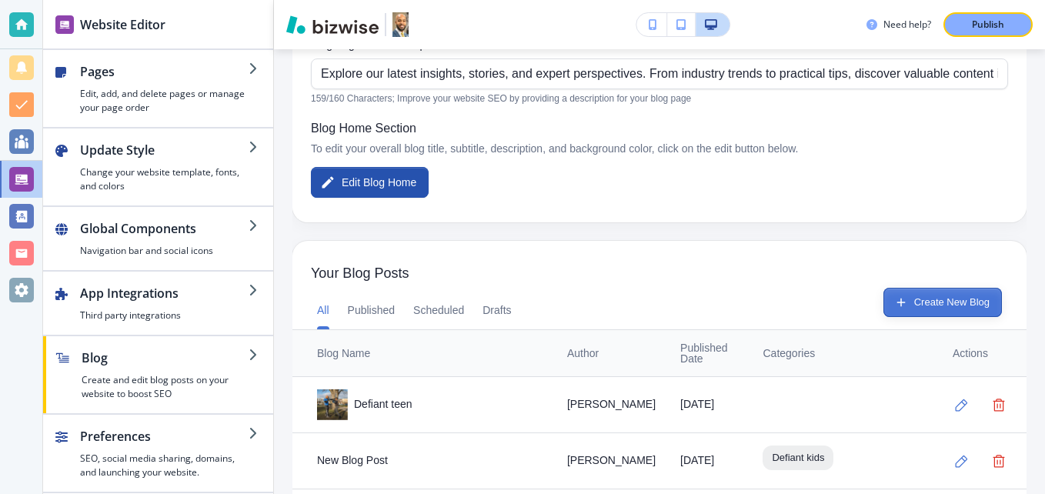
click at [918, 303] on button "Create New Blog" at bounding box center [943, 302] width 119 height 29
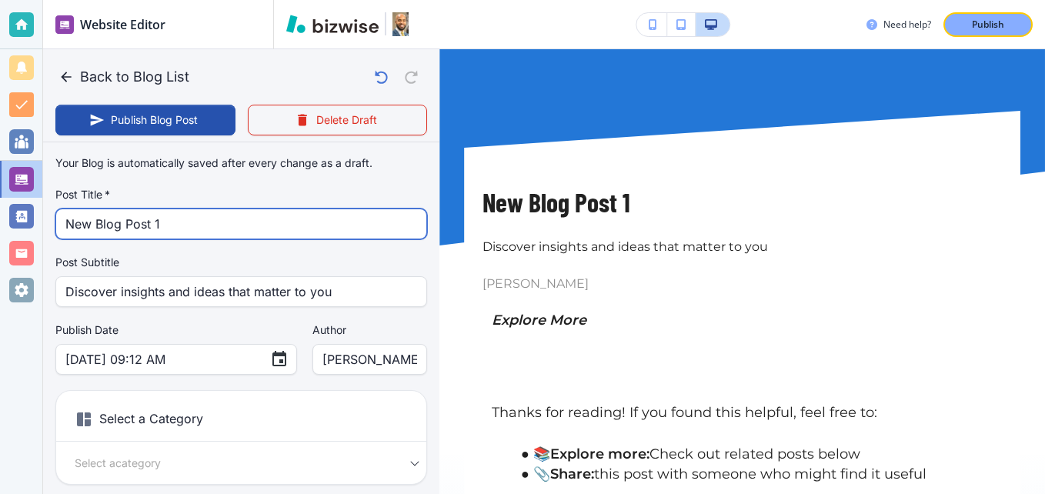
click at [114, 222] on input "New Blog Post 1" at bounding box center [241, 223] width 352 height 29
paste input "What Forrest Gump Taught Me About Mental Health"
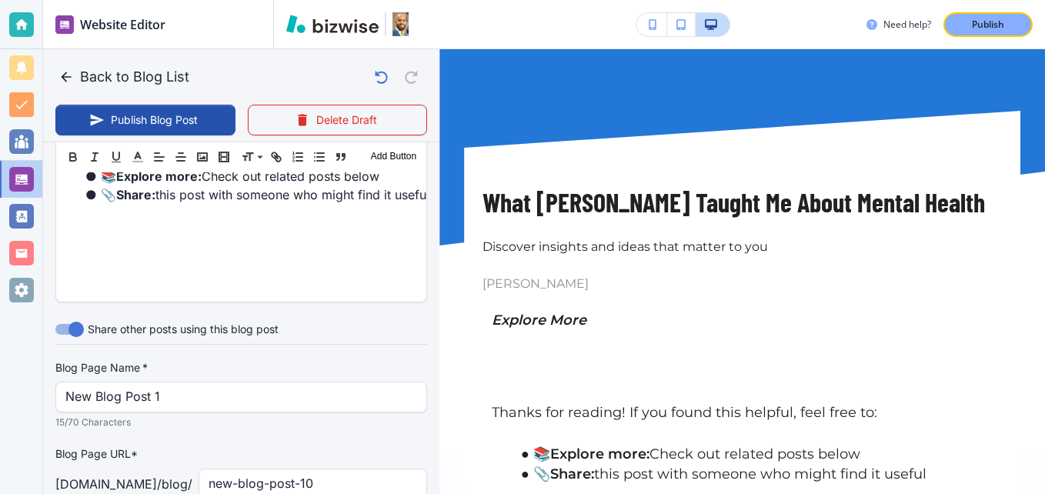
scroll to position [751, 0]
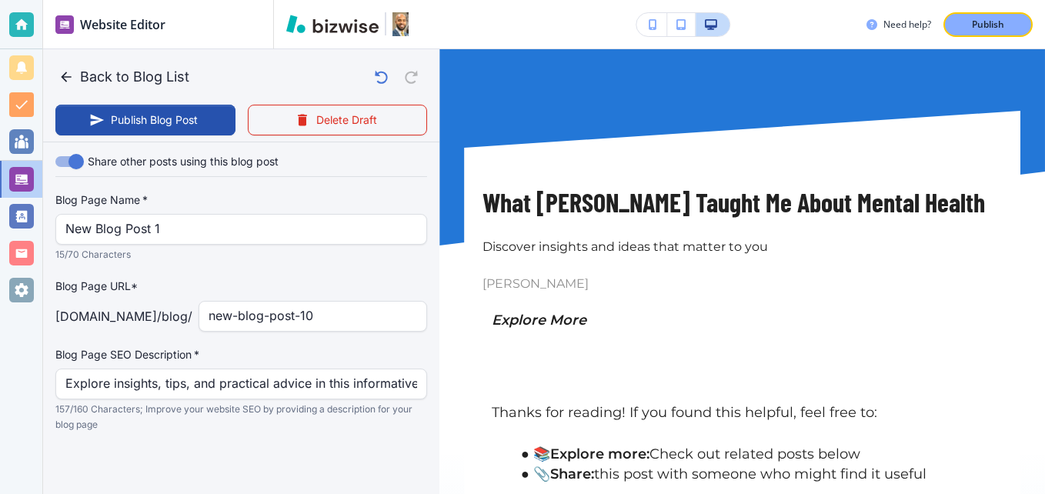
type input "What Forrest Gump Taught Me About Mental Health"
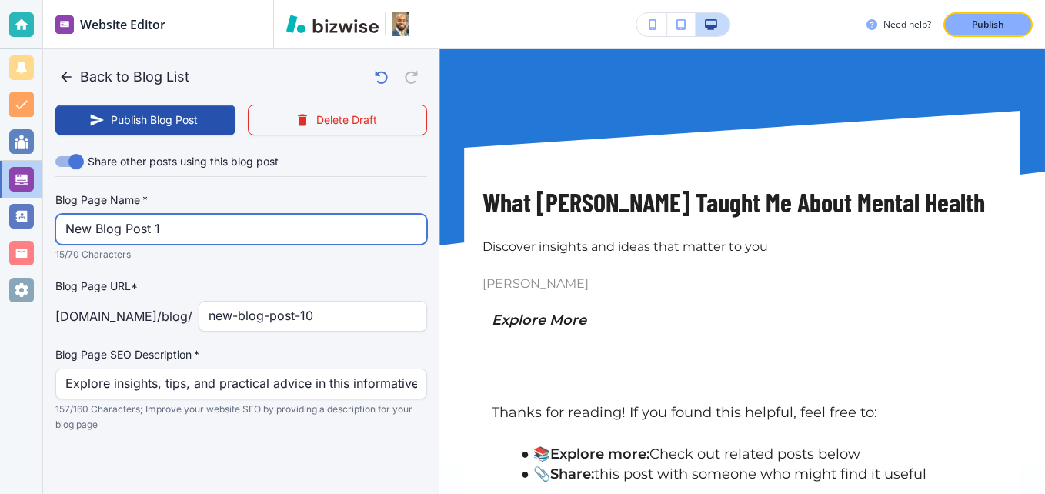
click at [155, 229] on input "New Blog Post 1" at bounding box center [241, 229] width 352 height 29
paste input "What Forrest Gump Taught Me About Mental Health"
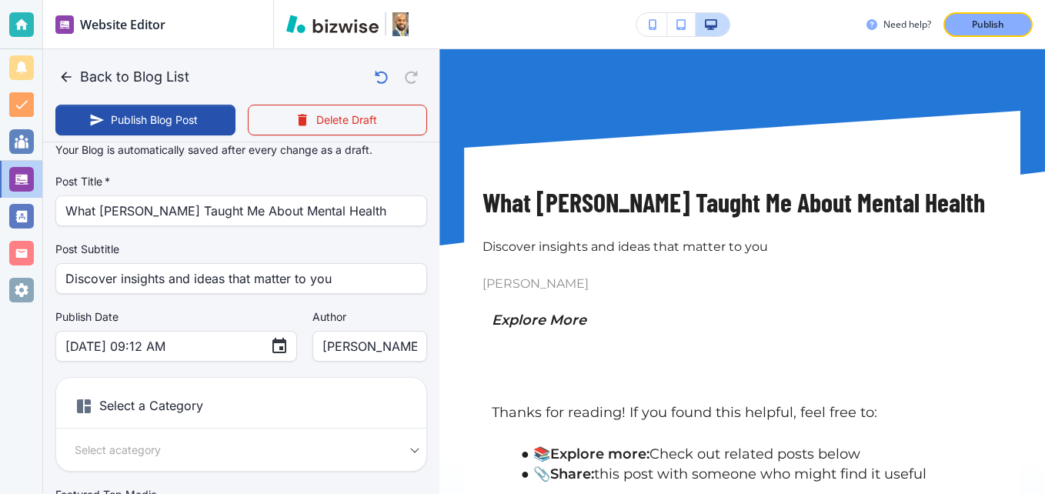
scroll to position [0, 0]
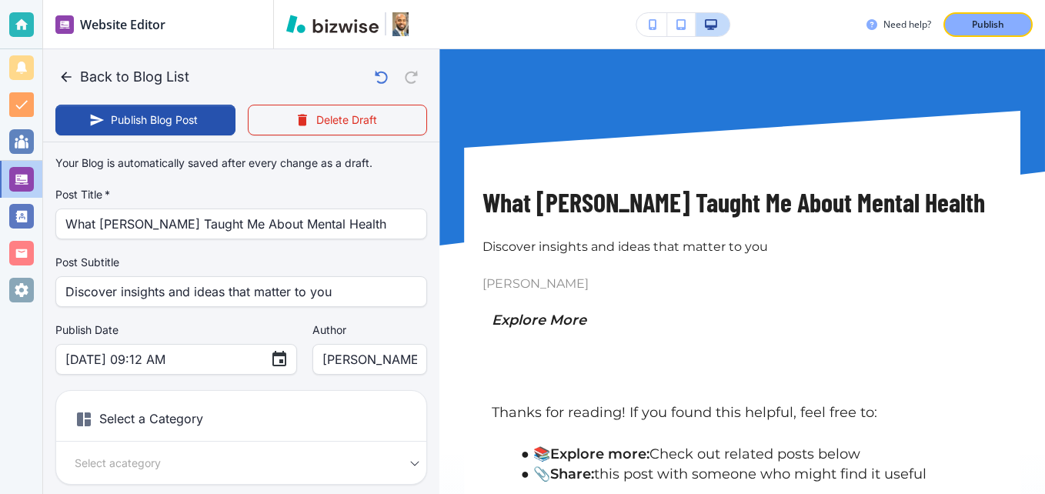
type input "What Forrest Gump Taught Me About Mental Health"
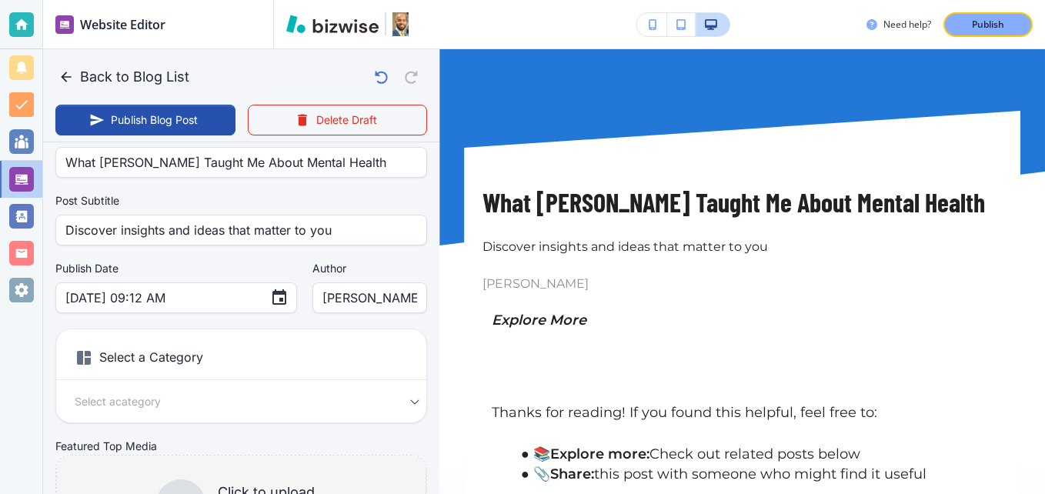
scroll to position [154, 0]
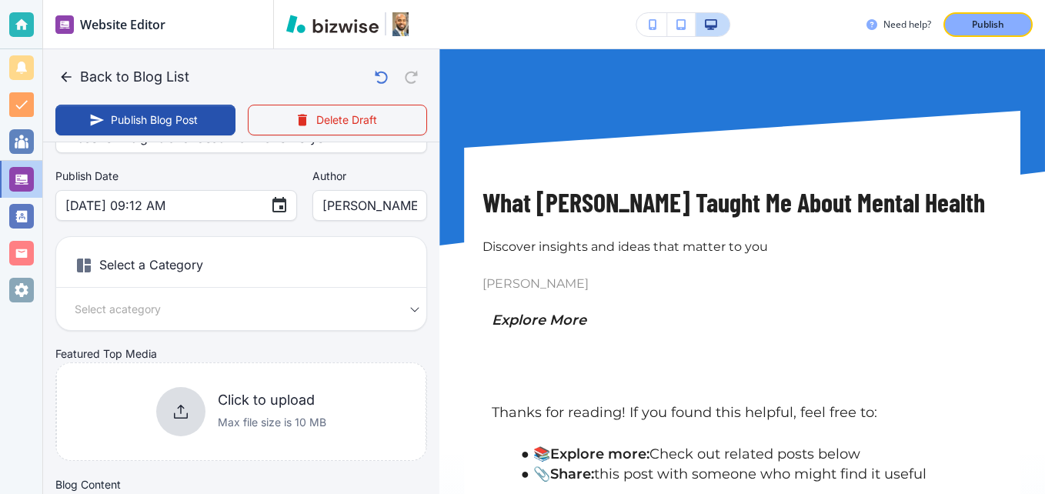
click at [170, 267] on h6 "Select a Category" at bounding box center [241, 268] width 370 height 38
click at [152, 0] on body "Website Editor Pages Edit, add, and delete pages or manage your page order Upda…" at bounding box center [522, 0] width 1045 height 0
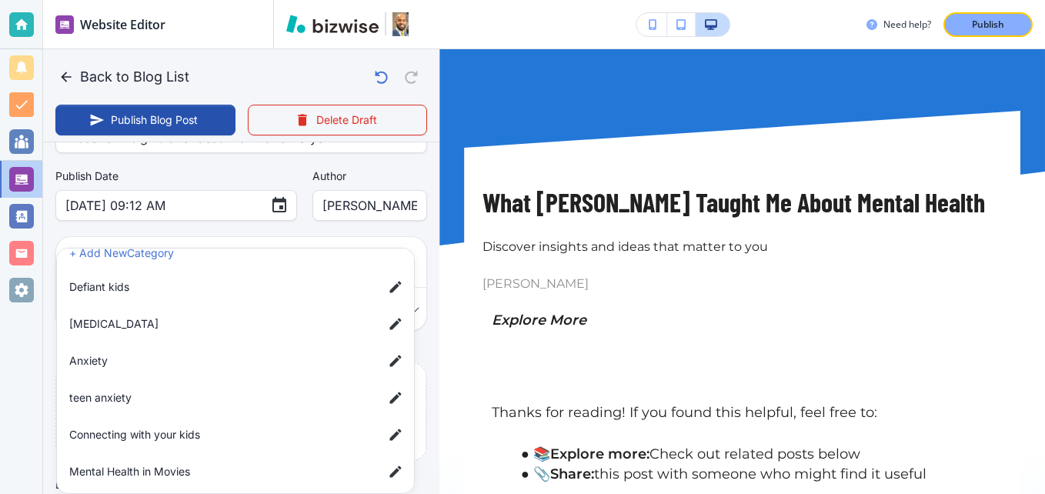
scroll to position [26, 0]
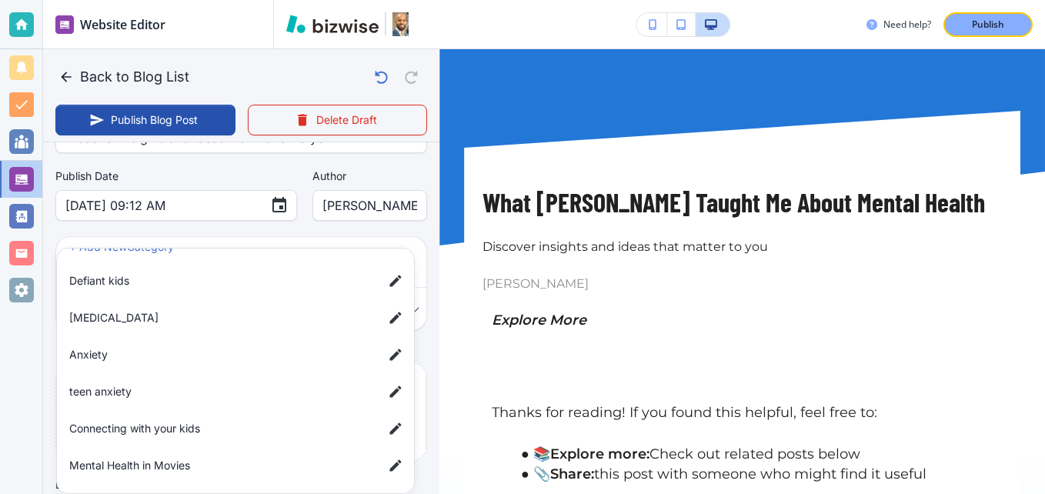
click at [129, 467] on span "Mental Health in Movies" at bounding box center [220, 465] width 302 height 17
type input "a0dd6dc3fac0219452ae9"
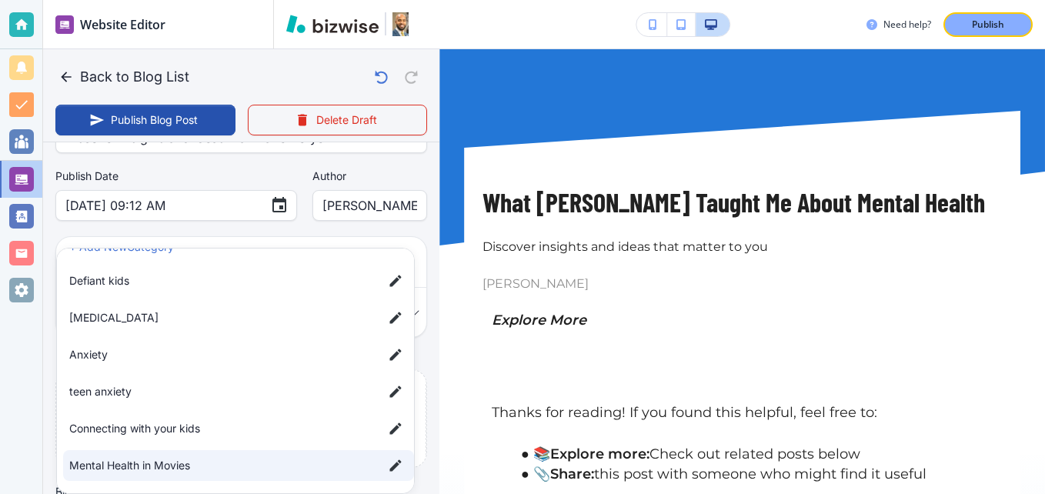
click at [129, 466] on span "Mental Health in Movies" at bounding box center [220, 465] width 302 height 17
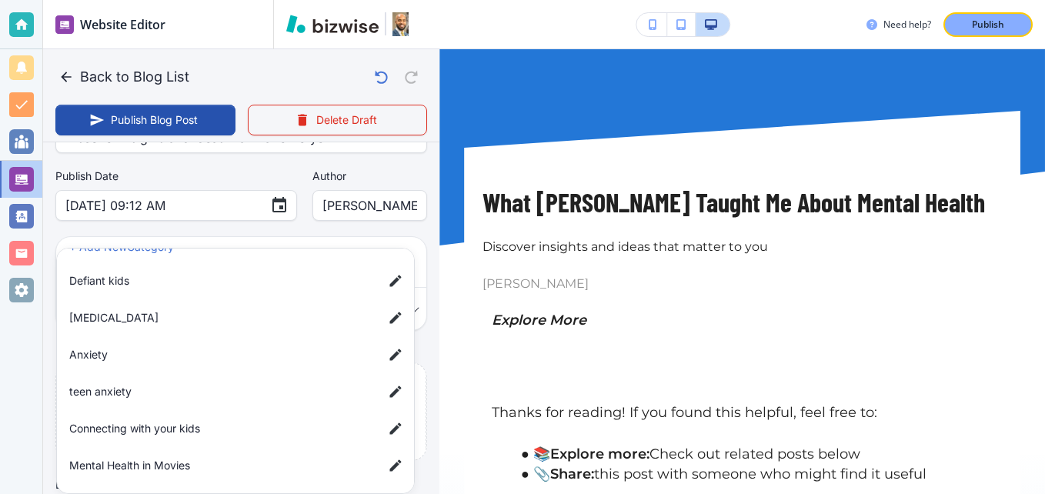
scroll to position [12, 0]
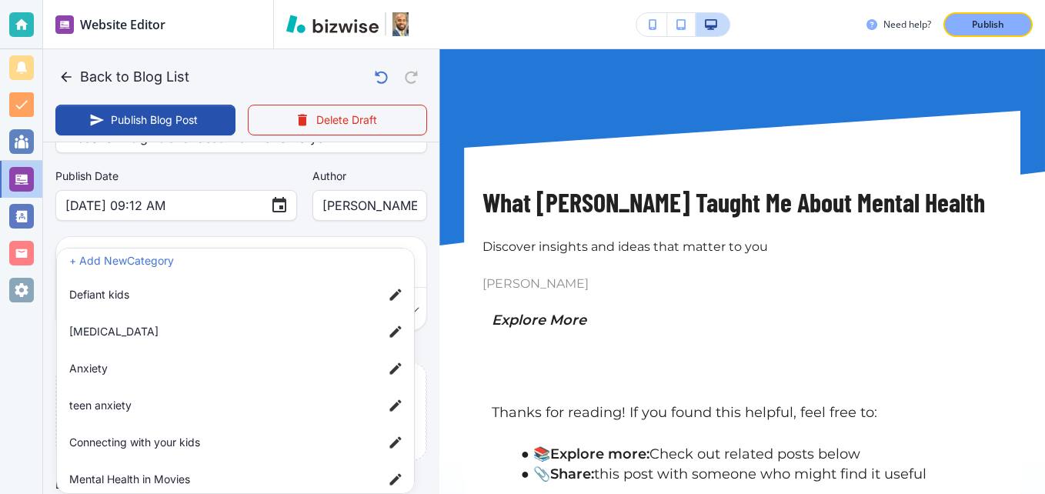
click at [129, 466] on li "Mental Health in Movies" at bounding box center [238, 479] width 351 height 31
type input "a0dd6dc3fac0219452ae9"
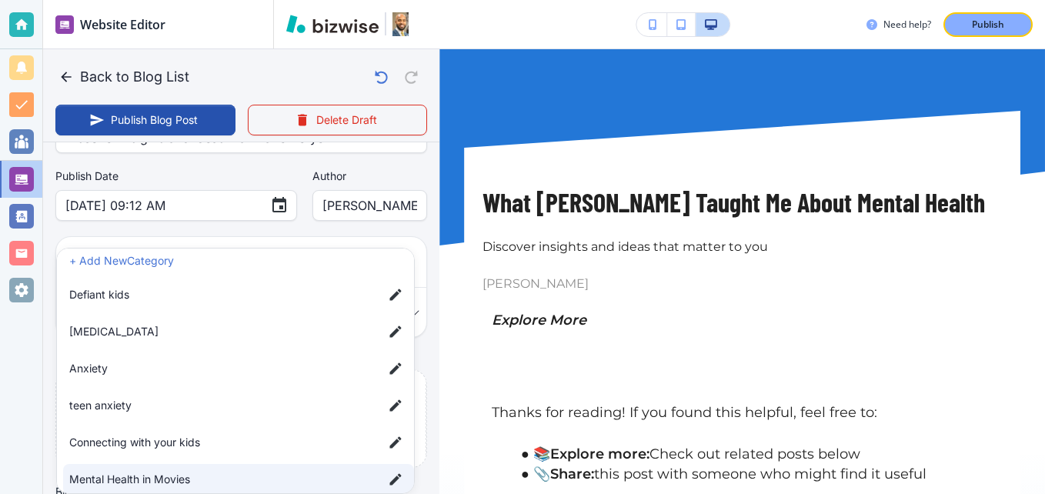
click at [31, 339] on div at bounding box center [522, 247] width 1045 height 494
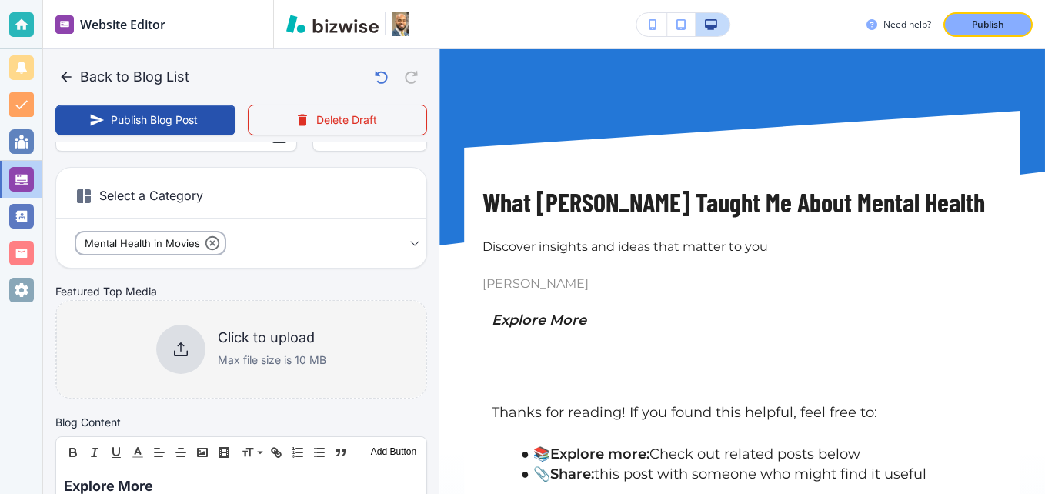
scroll to position [385, 0]
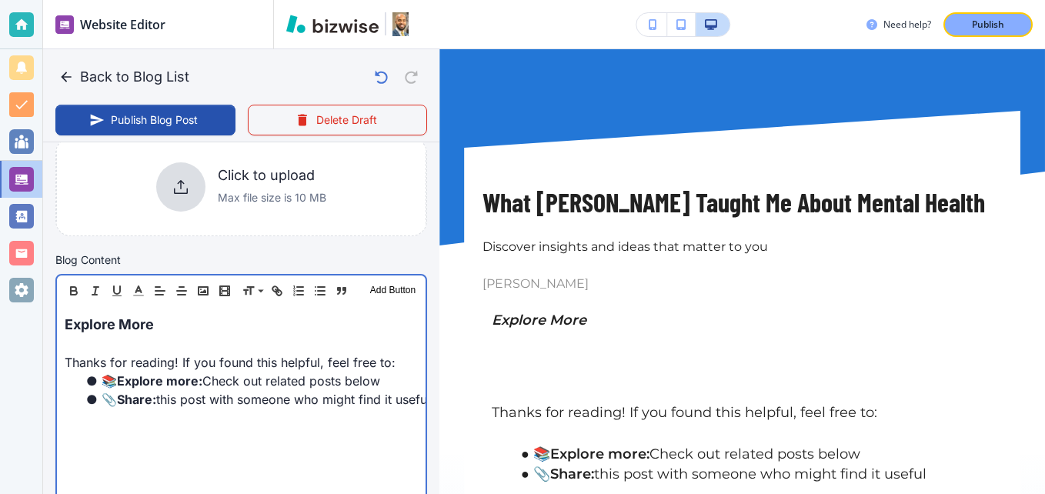
click at [68, 327] on span "Explore More" at bounding box center [109, 324] width 89 height 16
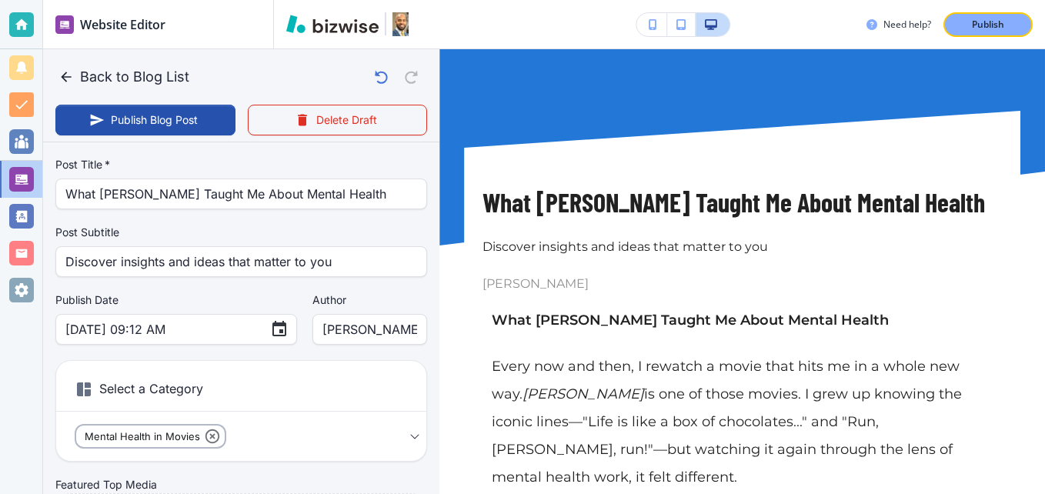
scroll to position [0, 0]
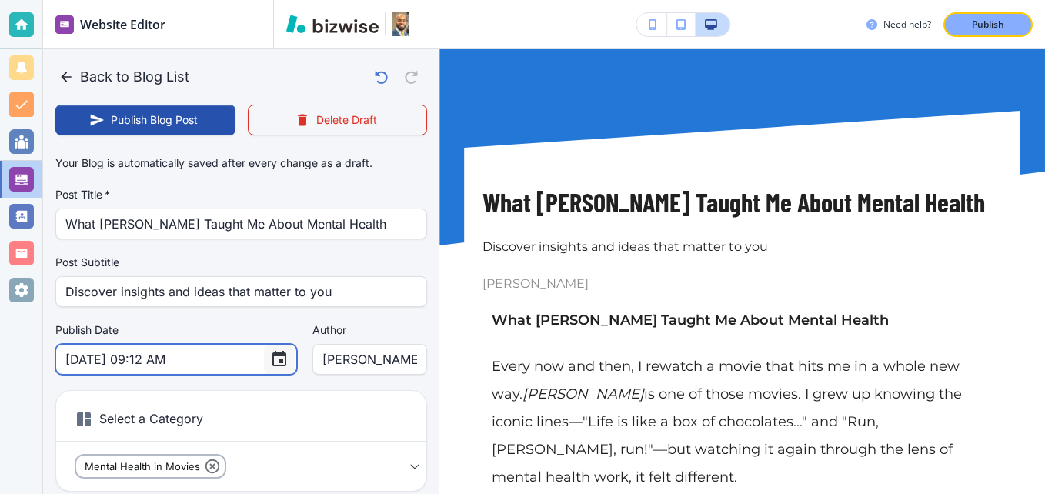
click at [273, 366] on icon "Choose date, selected date is Sep 2, 2025" at bounding box center [280, 358] width 14 height 15
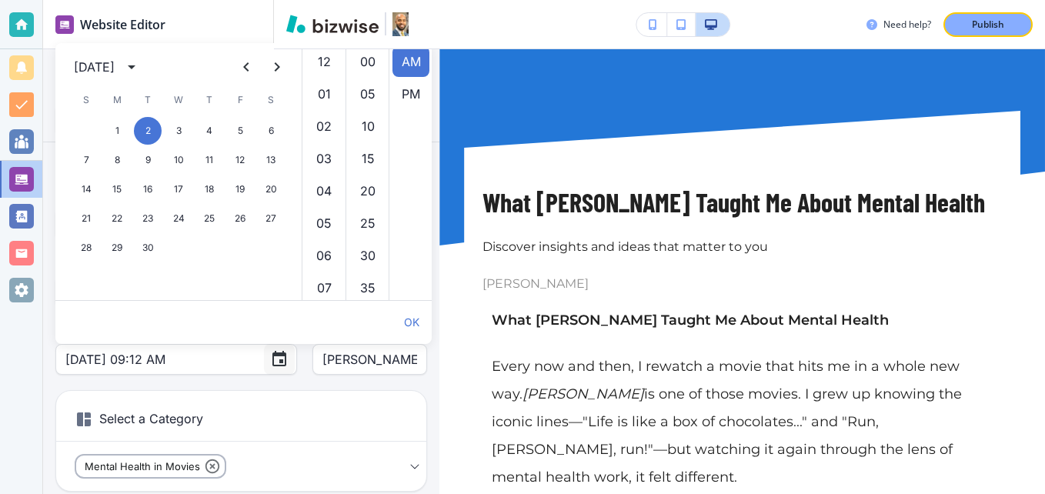
scroll to position [291, 0]
click at [277, 59] on icon "Next month" at bounding box center [277, 67] width 18 height 18
click at [119, 162] on button "3" at bounding box center [117, 160] width 28 height 28
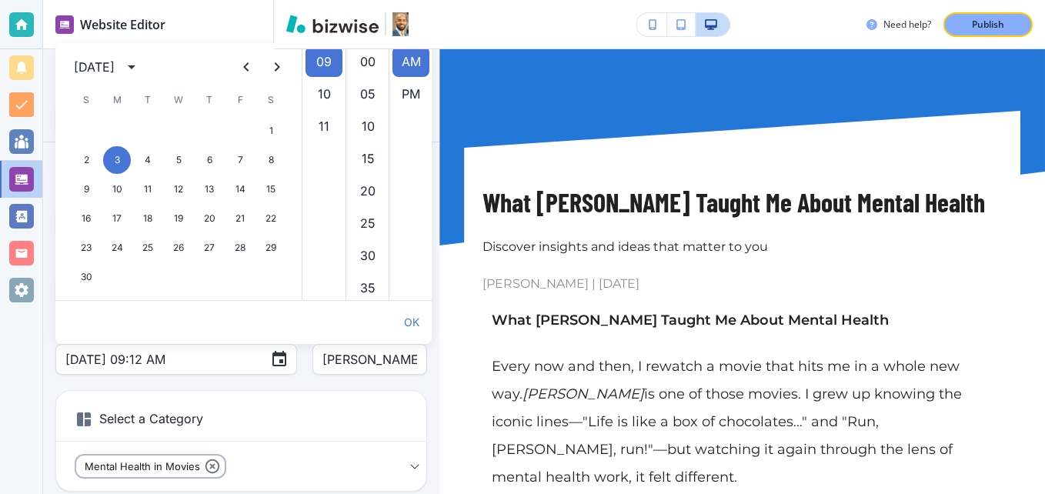
scroll to position [137, 0]
click at [329, 84] on li "05" at bounding box center [324, 86] width 37 height 31
click at [406, 89] on li "PM" at bounding box center [411, 94] width 37 height 31
type input "Nov 03, 2025 05:12 PM"
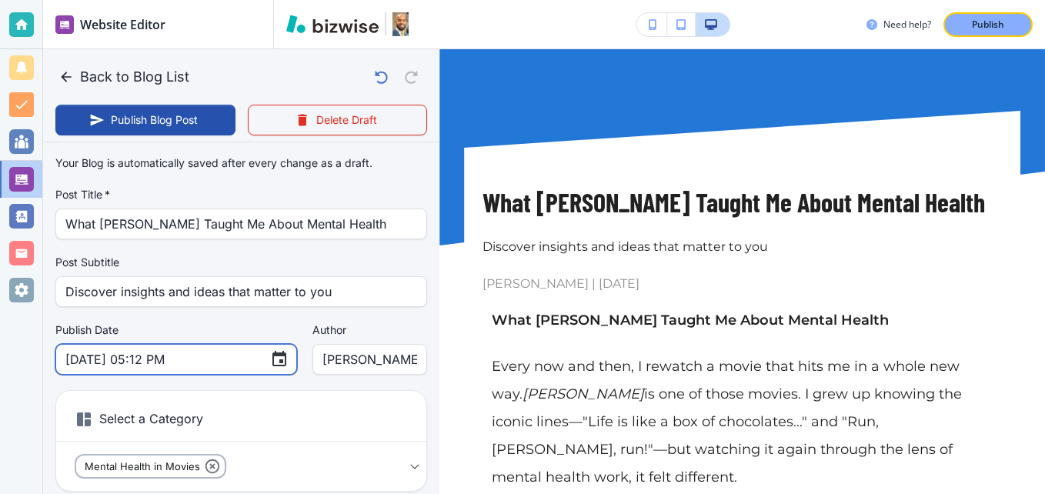
scroll to position [32, 0]
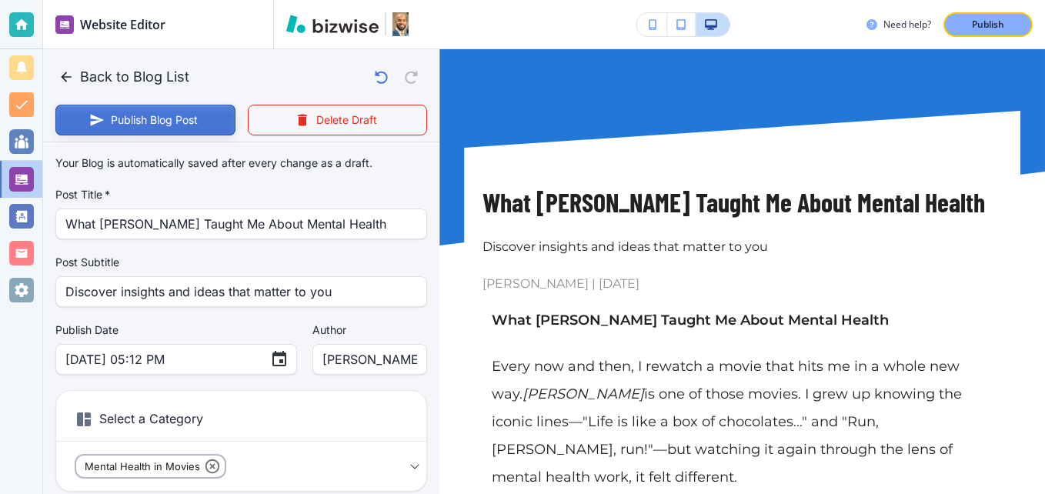
click at [119, 122] on button "Publish Blog Post" at bounding box center [145, 120] width 180 height 31
